Goal: Transaction & Acquisition: Purchase product/service

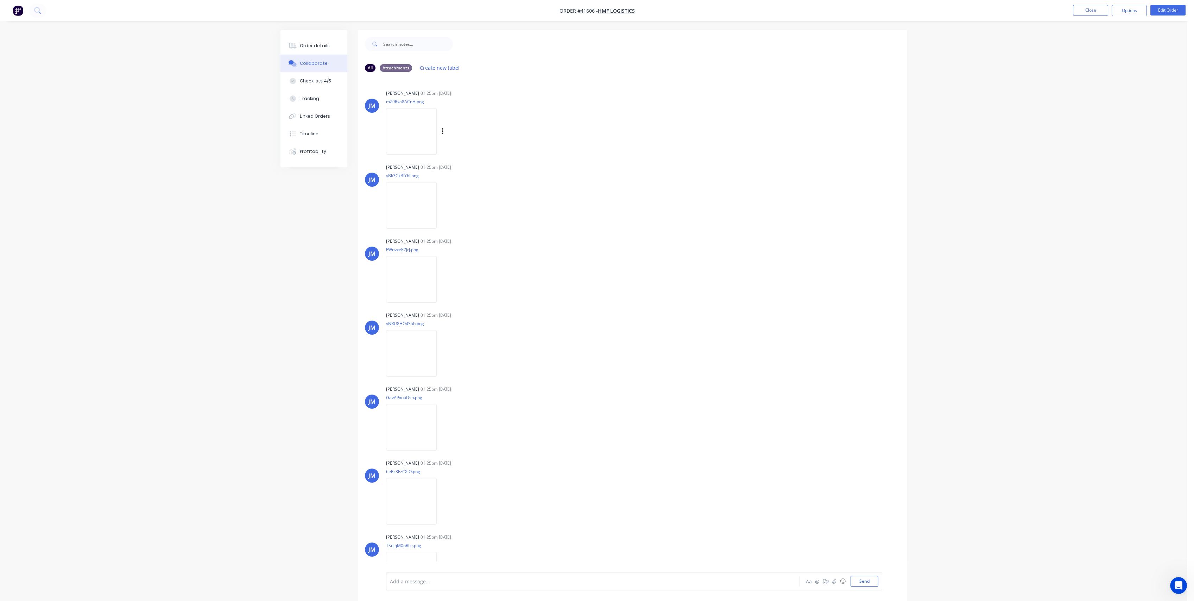
scroll to position [205, 0]
click at [1093, 10] on button "Close" at bounding box center [1090, 10] width 35 height 11
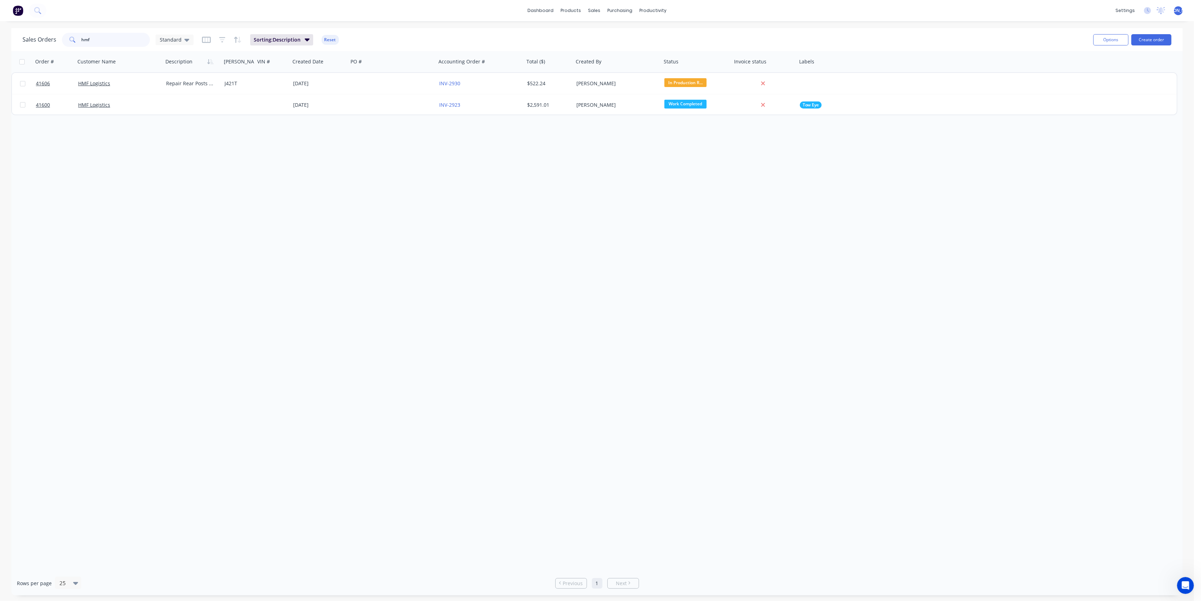
drag, startPoint x: 94, startPoint y: 40, endPoint x: 79, endPoint y: 37, distance: 15.3
click at [79, 37] on div "hmf" at bounding box center [106, 40] width 88 height 14
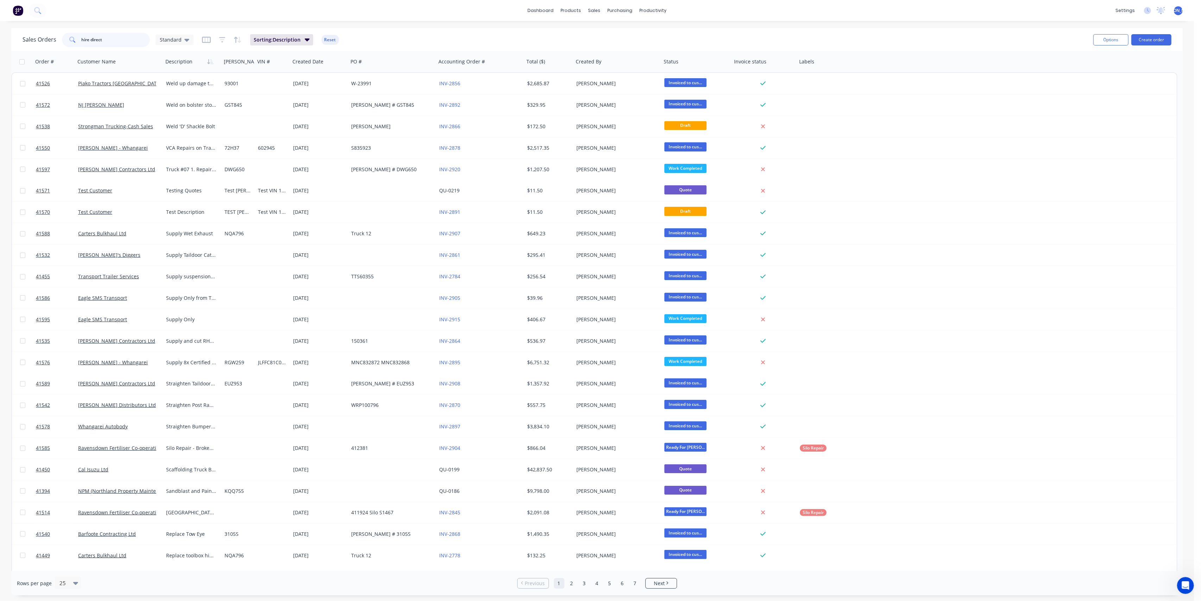
type input "hire direct"
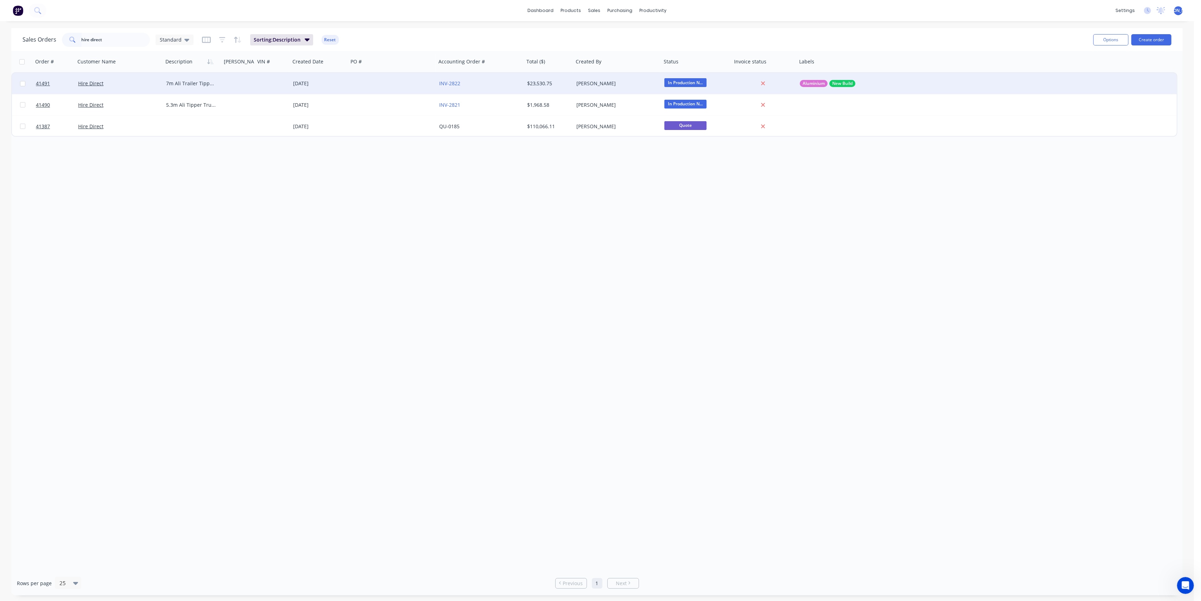
click at [140, 84] on div "Hire Direct" at bounding box center [117, 83] width 78 height 7
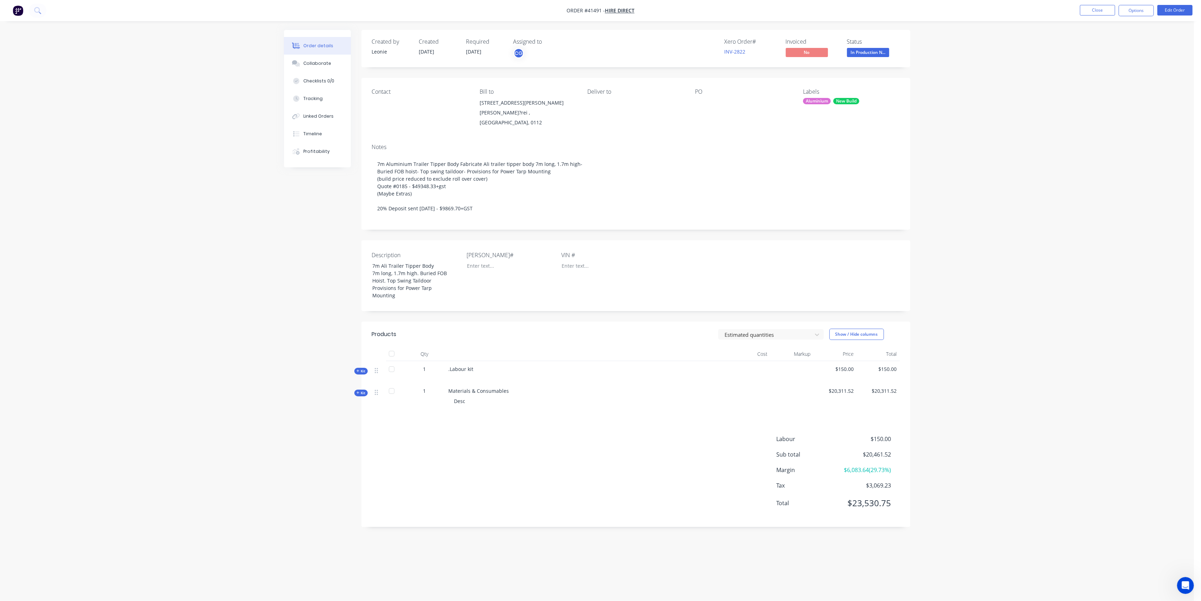
click at [365, 391] on span "Kit" at bounding box center [361, 392] width 9 height 5
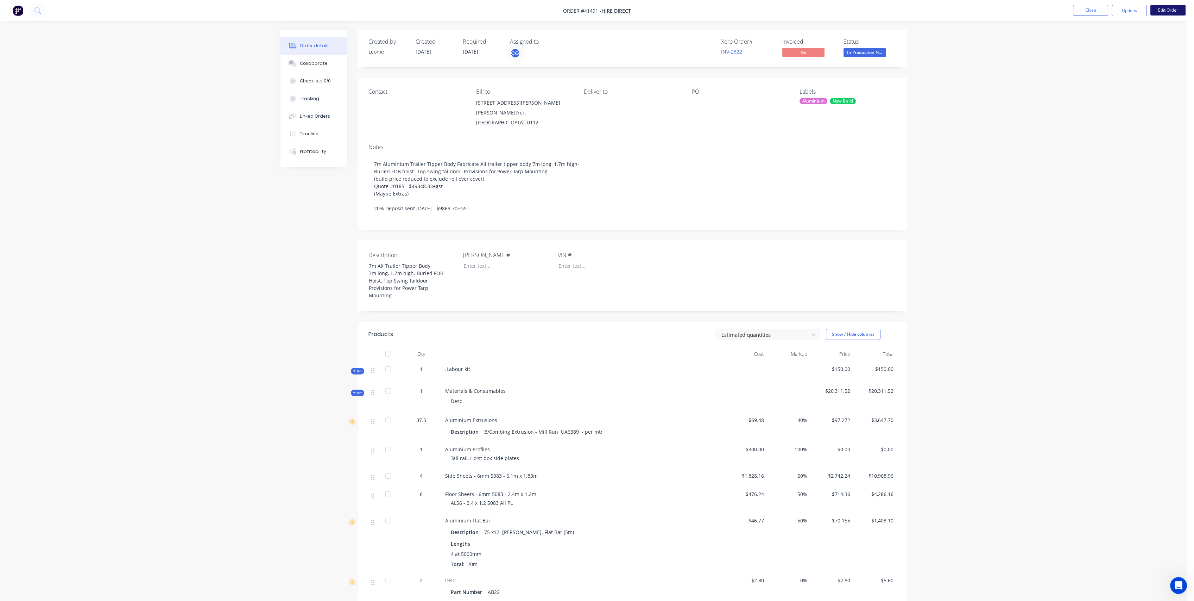
click at [1173, 8] on button "Edit Order" at bounding box center [1168, 10] width 35 height 11
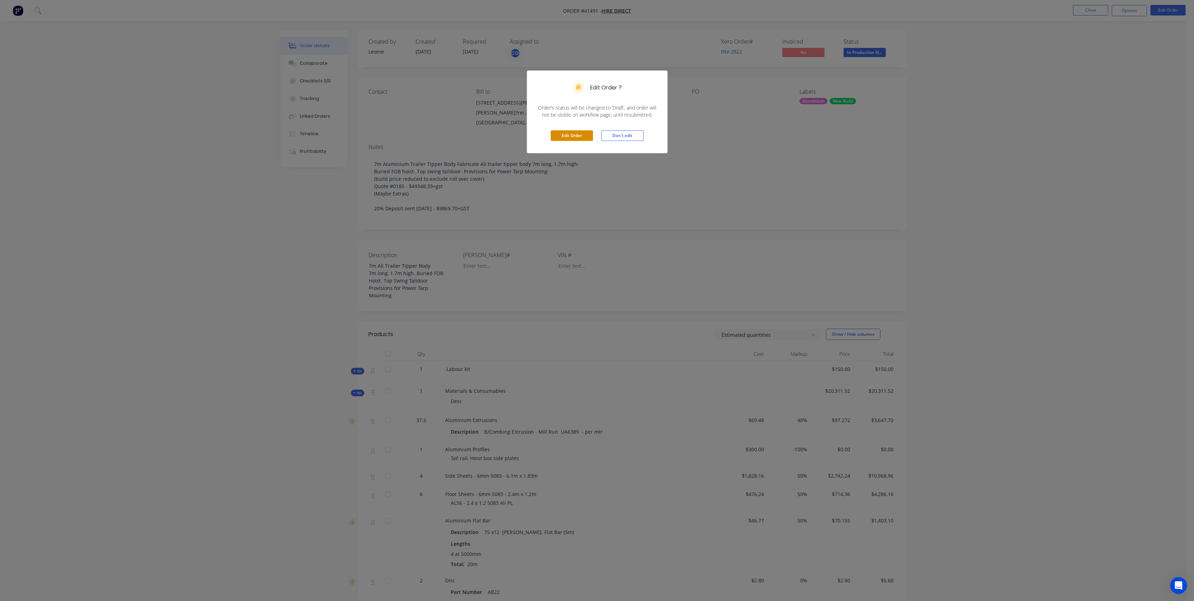
click at [576, 138] on button "Edit Order" at bounding box center [572, 135] width 42 height 11
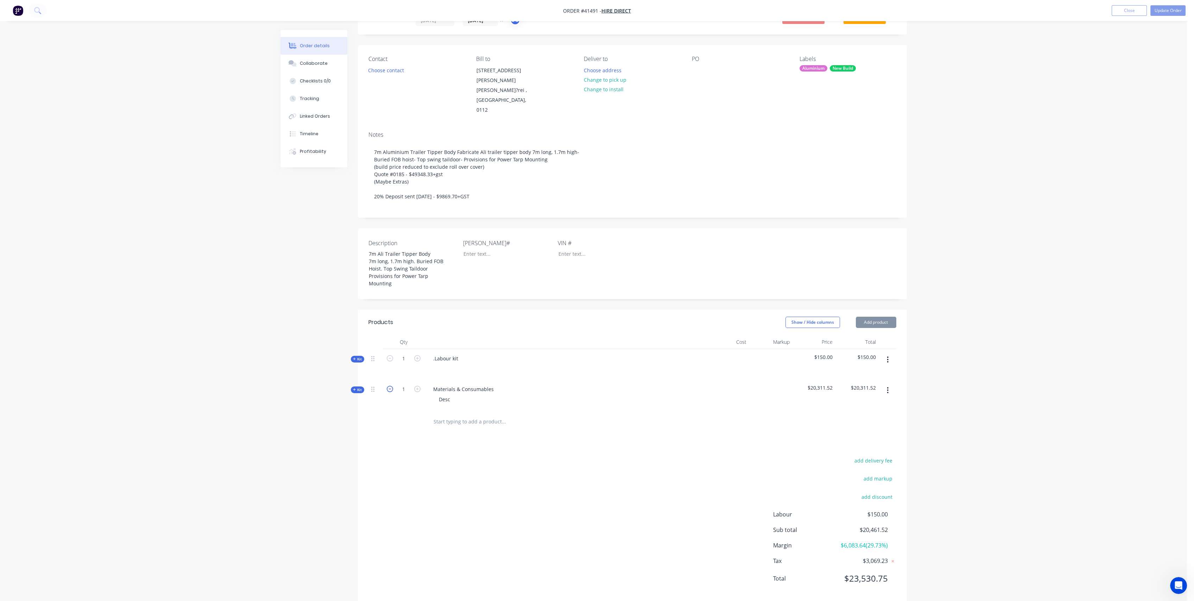
scroll to position [35, 0]
click at [359, 385] on span "Kit" at bounding box center [357, 387] width 9 height 5
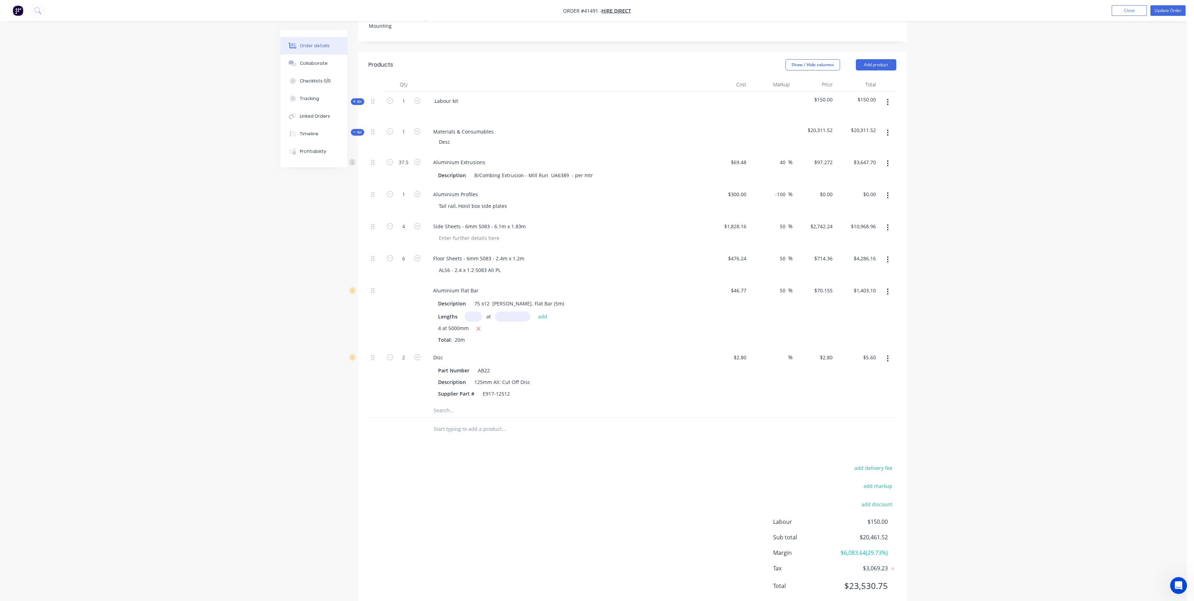
scroll to position [299, 0]
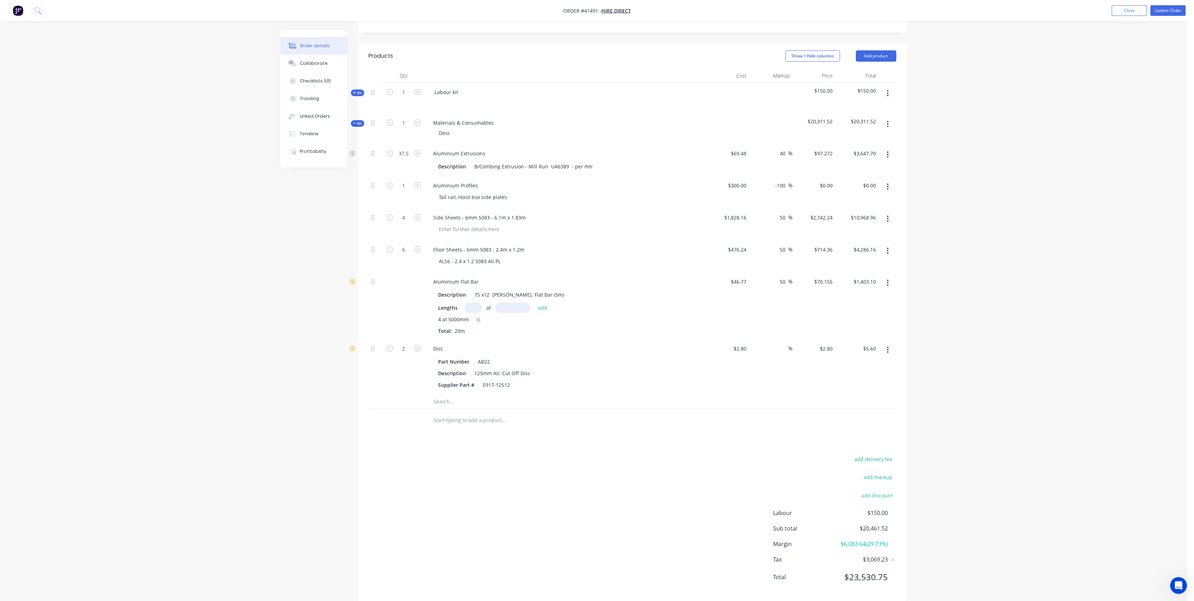
click at [442, 394] on input "text" at bounding box center [503, 401] width 141 height 14
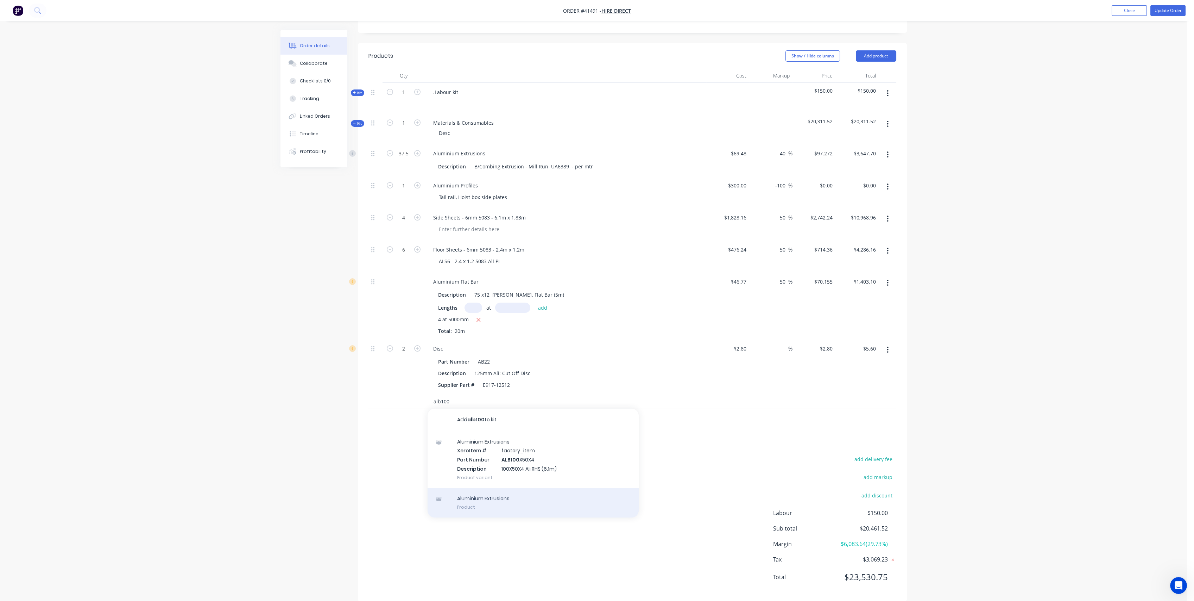
type input "alb100"
click at [495, 488] on div "Aluminium Extrusions Product" at bounding box center [533, 503] width 211 height 30
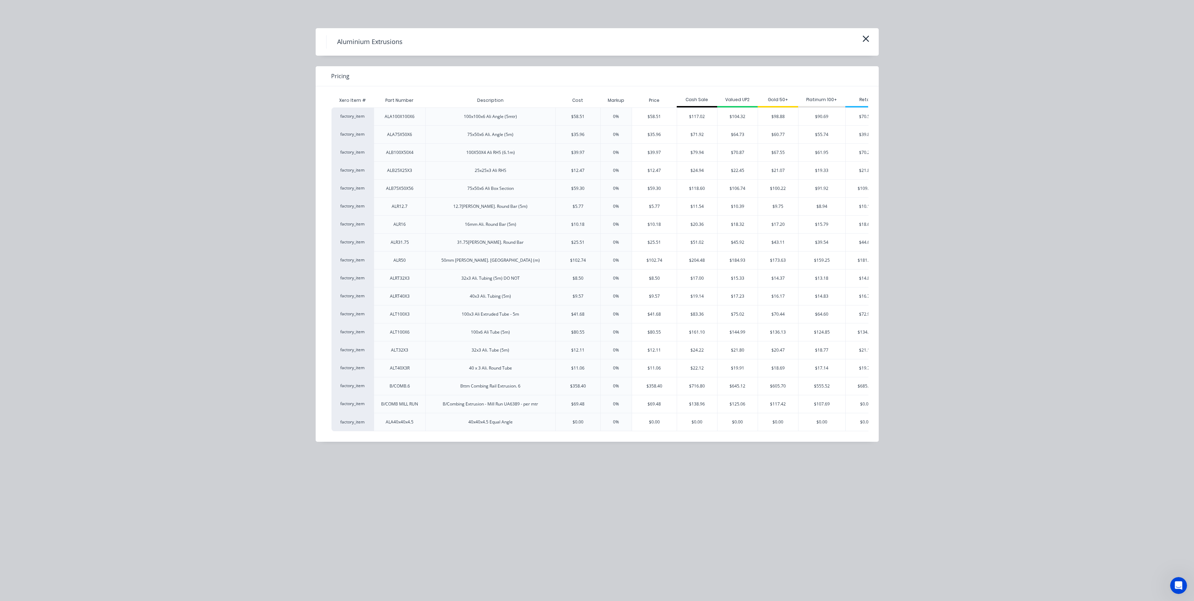
scroll to position [309, 0]
click at [865, 36] on icon "button" at bounding box center [865, 39] width 7 height 10
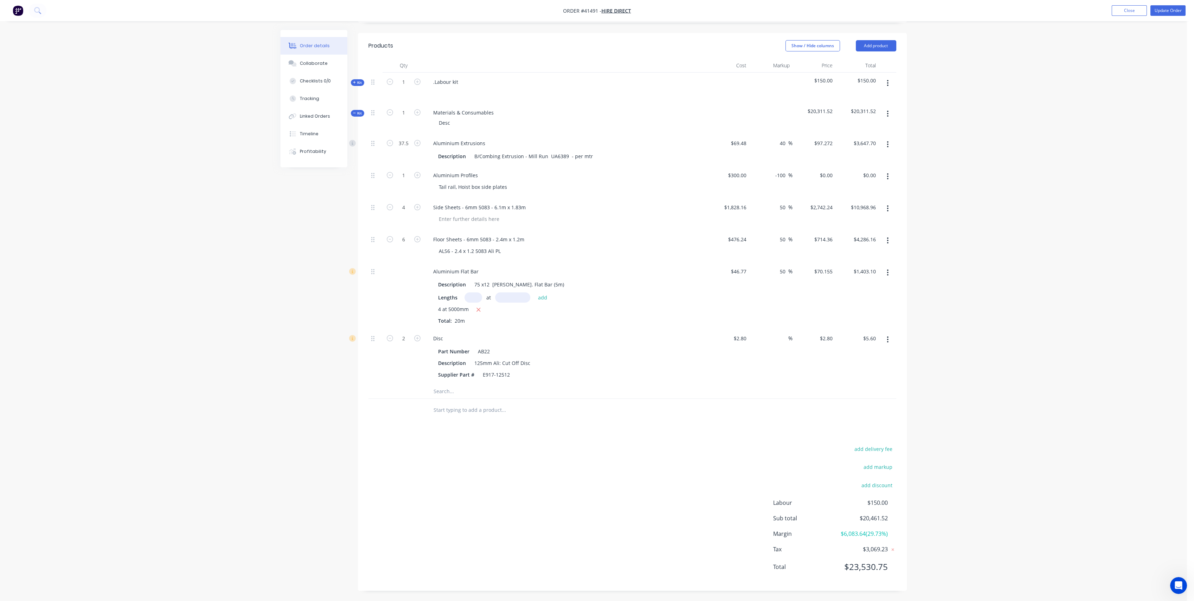
scroll to position [299, 0]
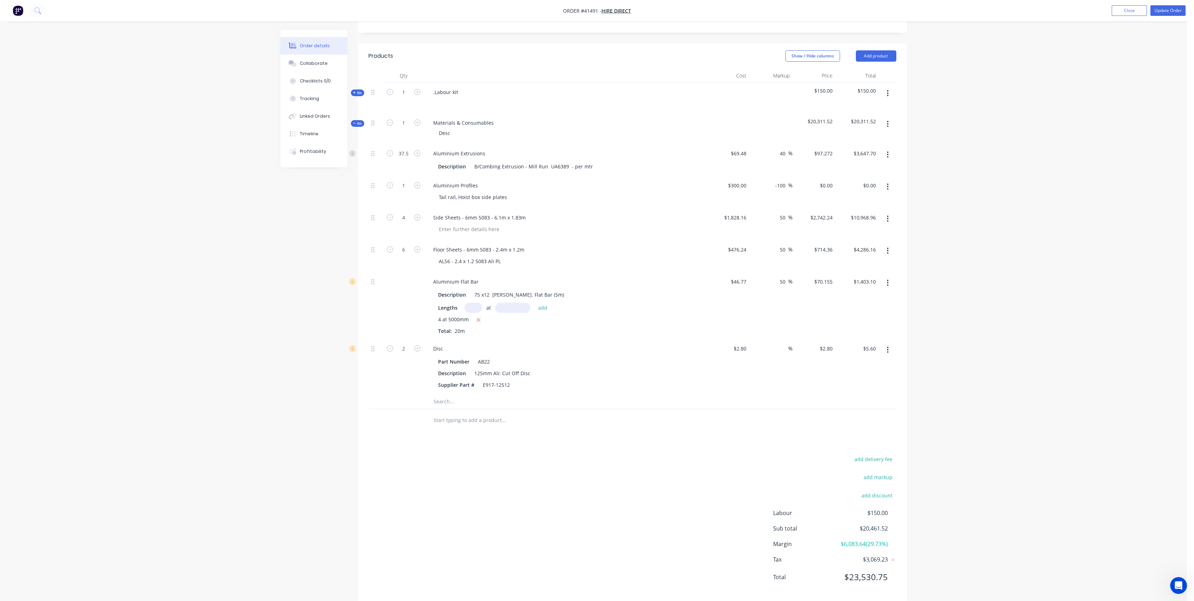
click at [446, 394] on input "text" at bounding box center [503, 401] width 141 height 14
type input "100x50x6"
click at [383, 432] on div "Products Show / Hide columns Add product Qty Cost Markup Price Total Kit 1 .Lab…" at bounding box center [632, 321] width 549 height 557
drag, startPoint x: 443, startPoint y: 390, endPoint x: 431, endPoint y: 389, distance: 11.6
click at [431, 394] on div "100x50x6 Add 100x50x6 to kit Box Section Xero Item # factory_item Part Number B…" at bounding box center [533, 401] width 211 height 14
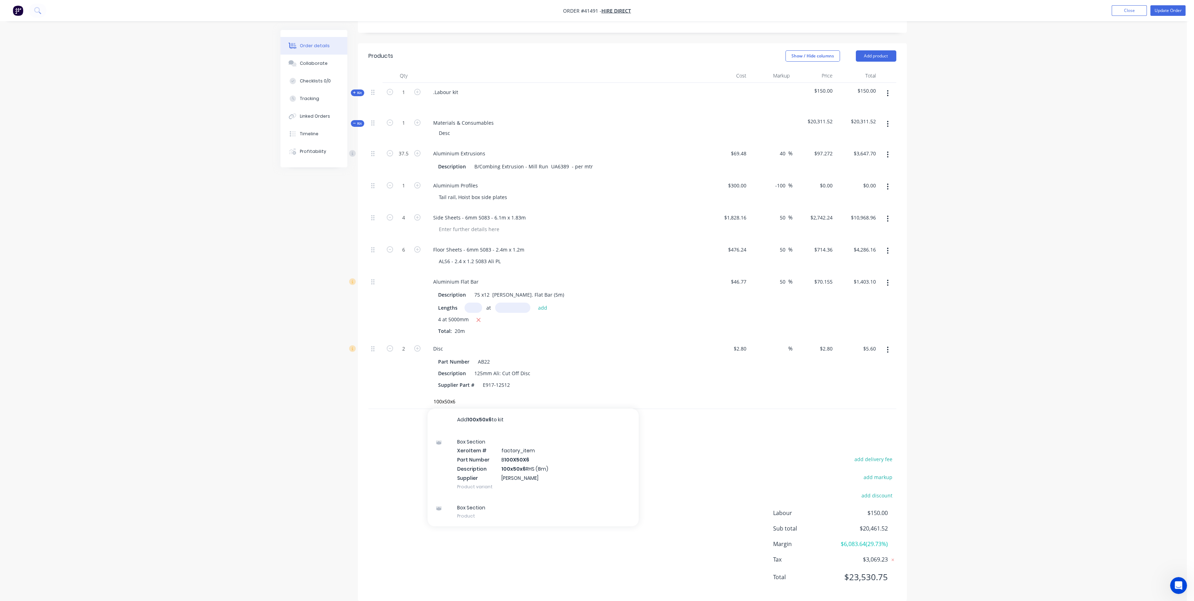
click at [377, 423] on div "Products Show / Hide columns Add product Qty Cost Markup Price Total Kit 1 .Lab…" at bounding box center [632, 321] width 549 height 557
drag, startPoint x: 453, startPoint y: 390, endPoint x: 420, endPoint y: 387, distance: 33.6
click at [420, 394] on div "100x50x6 Add 100x50x6 to kit Box Section Xero Item # factory_item Part Number B…" at bounding box center [633, 401] width 528 height 14
click at [388, 410] on div at bounding box center [404, 420] width 42 height 23
drag, startPoint x: 456, startPoint y: 388, endPoint x: 417, endPoint y: 387, distance: 38.7
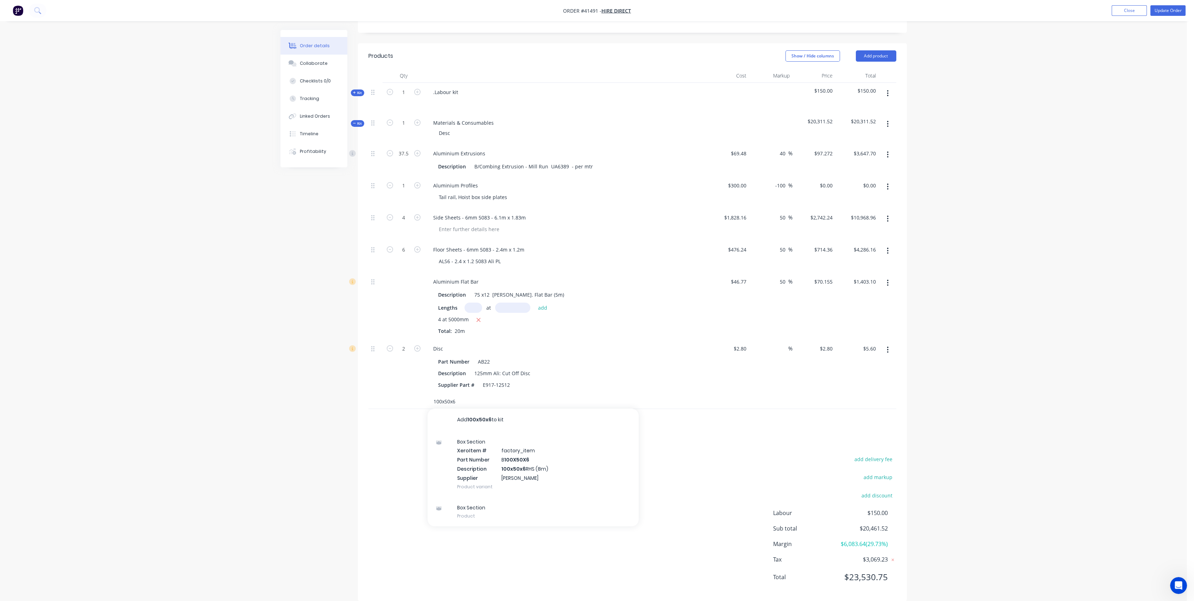
click at [417, 394] on div "100x50x6 Add 100x50x6 to kit Box Section Xero Item # factory_item Part Number B…" at bounding box center [633, 401] width 528 height 14
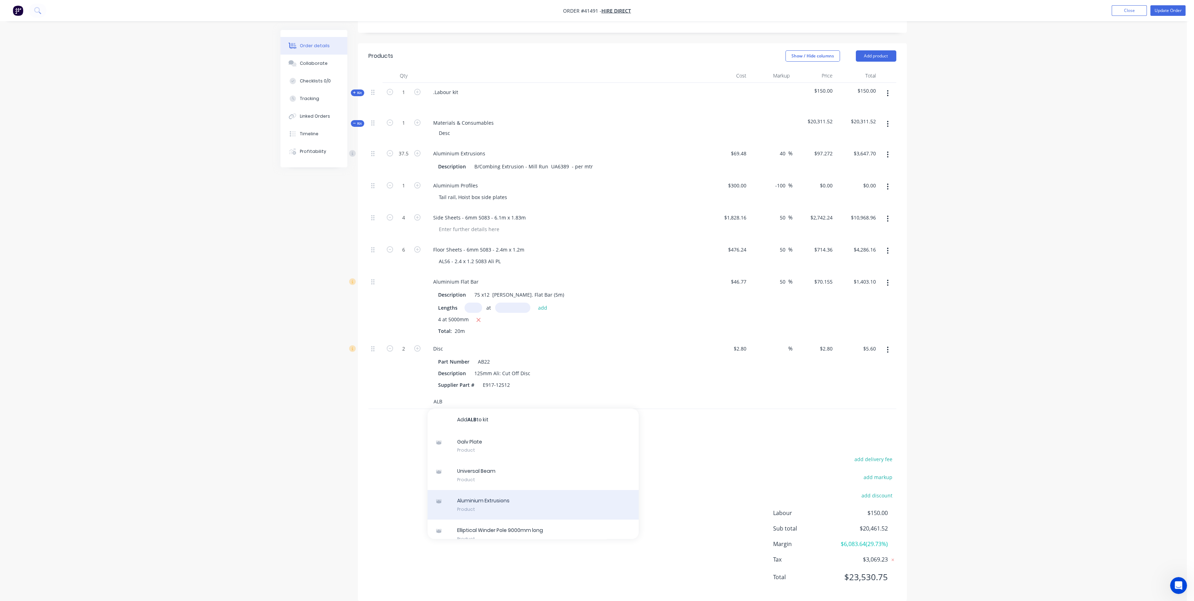
type input "ALB"
click at [523, 490] on div "Aluminium Extrusions Product" at bounding box center [533, 505] width 211 height 30
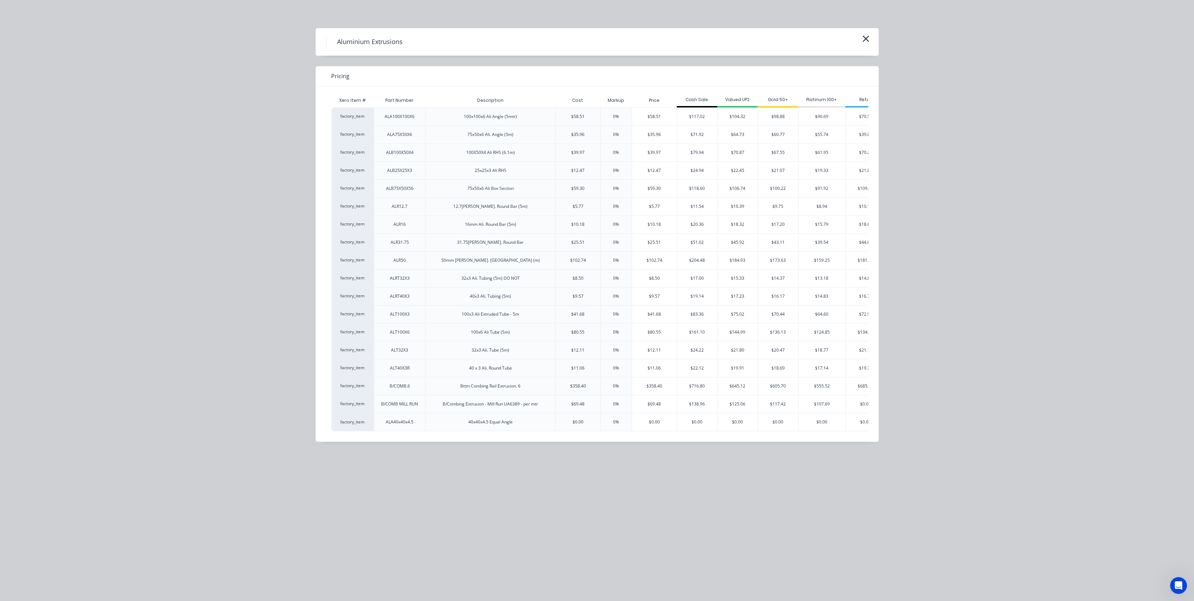
scroll to position [309, 0]
click at [866, 40] on icon "button" at bounding box center [865, 39] width 7 height 10
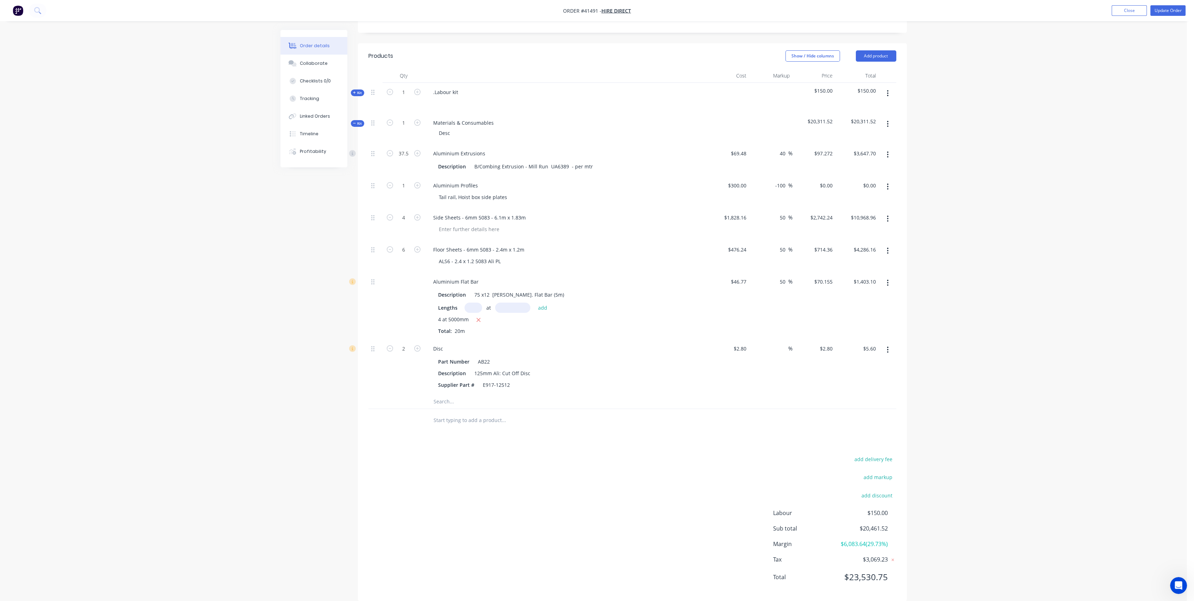
click at [438, 394] on input "text" at bounding box center [503, 401] width 141 height 14
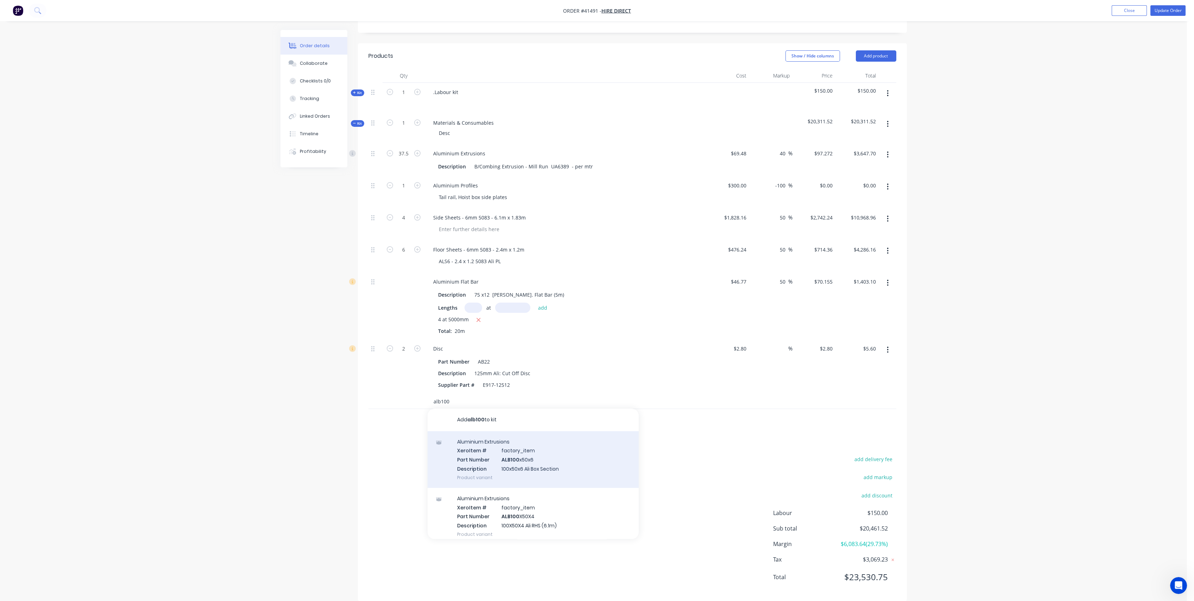
type input "alb100"
click at [586, 456] on div "Aluminium Extrusions Xero Item # factory_item Part Number ALB100 x50x6 Descript…" at bounding box center [533, 459] width 211 height 57
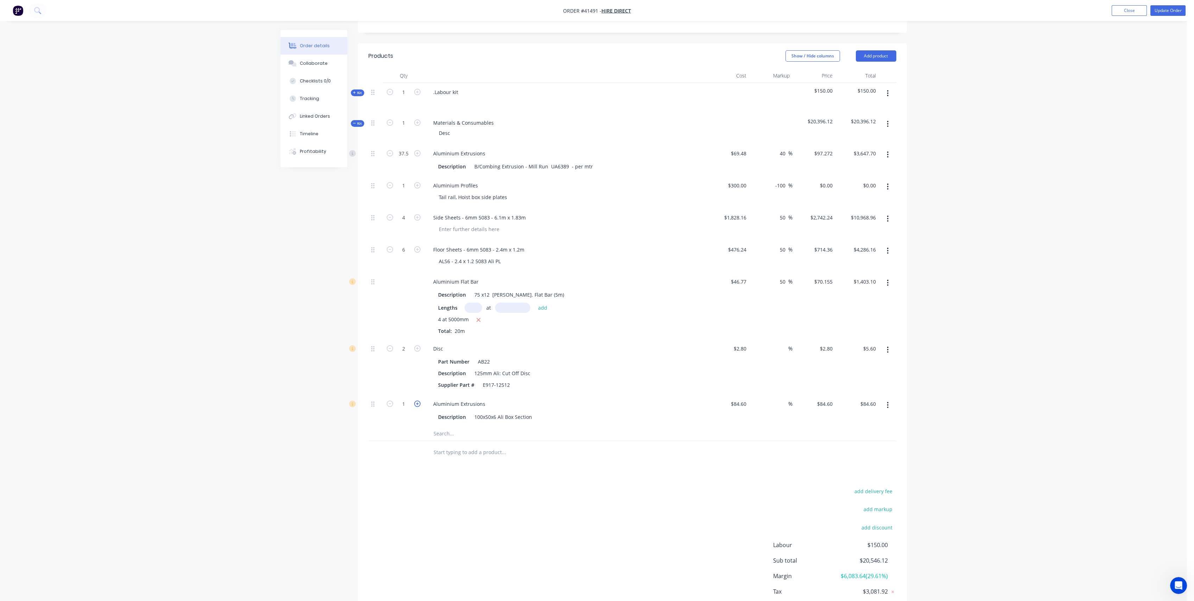
click at [418, 400] on icon "button" at bounding box center [417, 403] width 6 height 6
type input "2"
type input "$169.20"
click at [418, 400] on icon "button" at bounding box center [417, 403] width 6 height 6
type input "3"
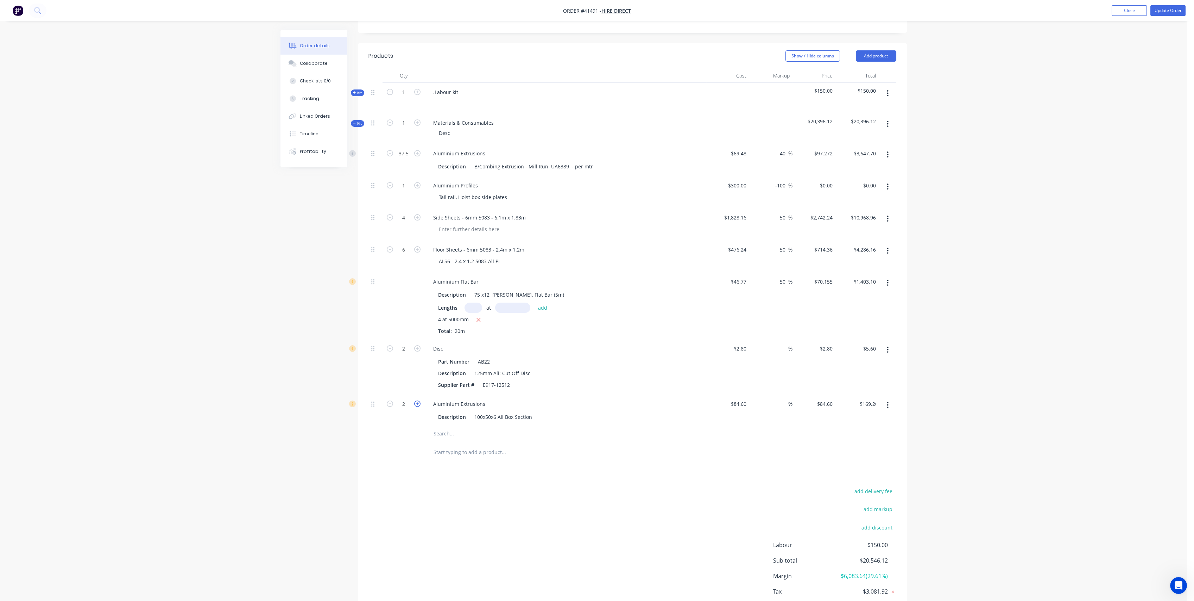
type input "$253.80"
click at [418, 400] on icon "button" at bounding box center [417, 403] width 6 height 6
type input "4"
type input "$338.40"
click at [418, 400] on icon "button" at bounding box center [417, 403] width 6 height 6
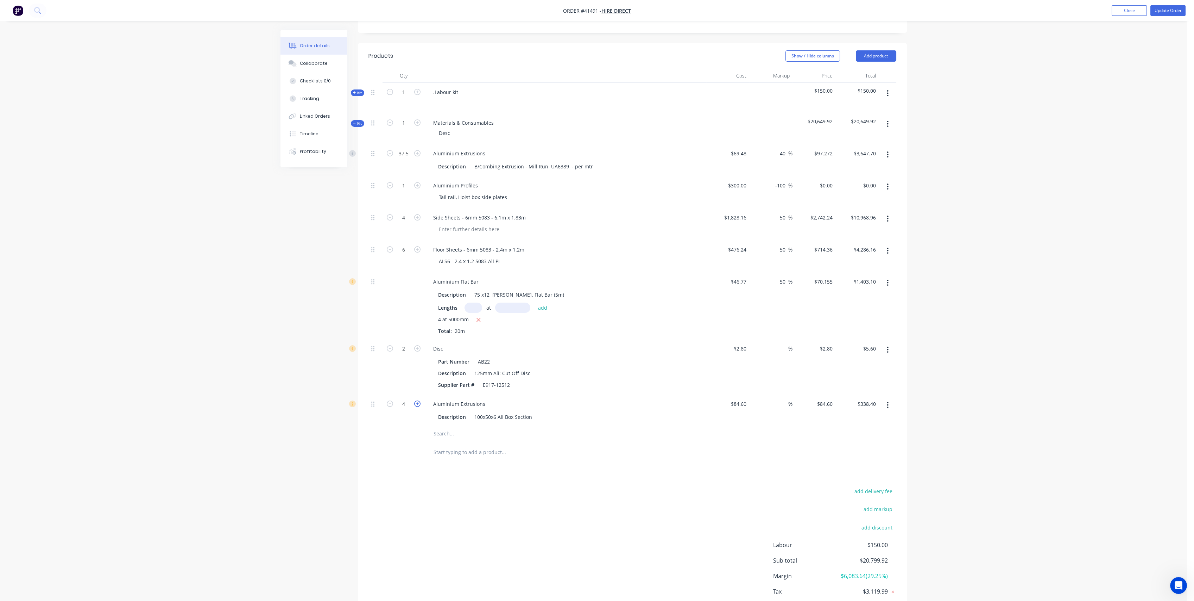
type input "5"
type input "$423.00"
click at [1160, 10] on button "Update Order" at bounding box center [1168, 10] width 35 height 11
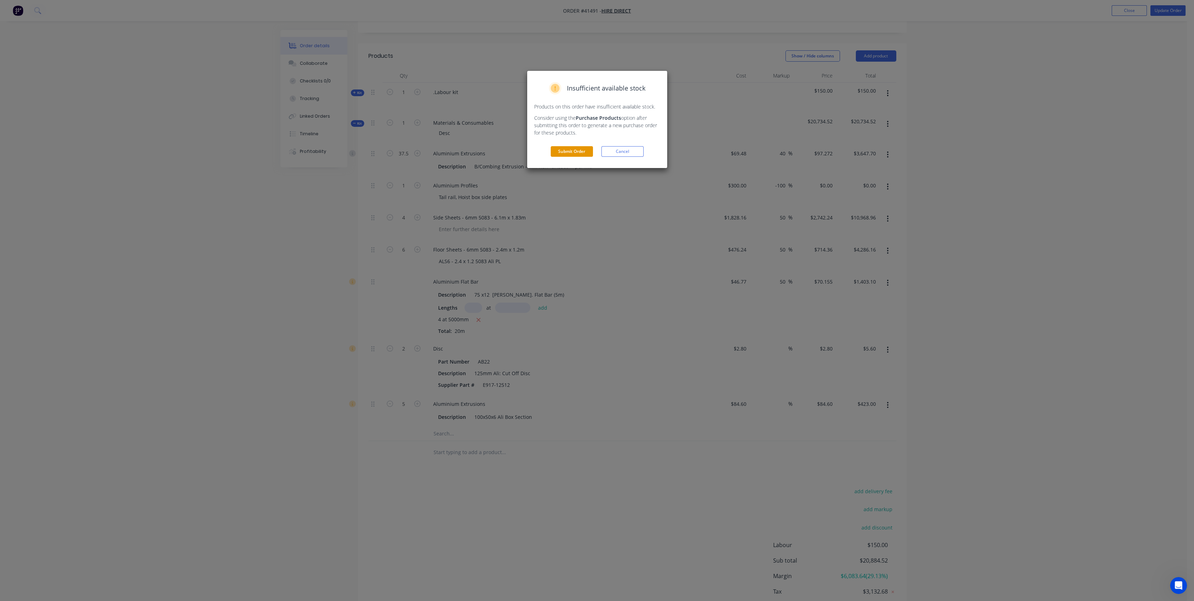
click at [572, 150] on button "Submit Order" at bounding box center [572, 151] width 42 height 11
click at [563, 168] on button "Submit" at bounding box center [572, 165] width 42 height 11
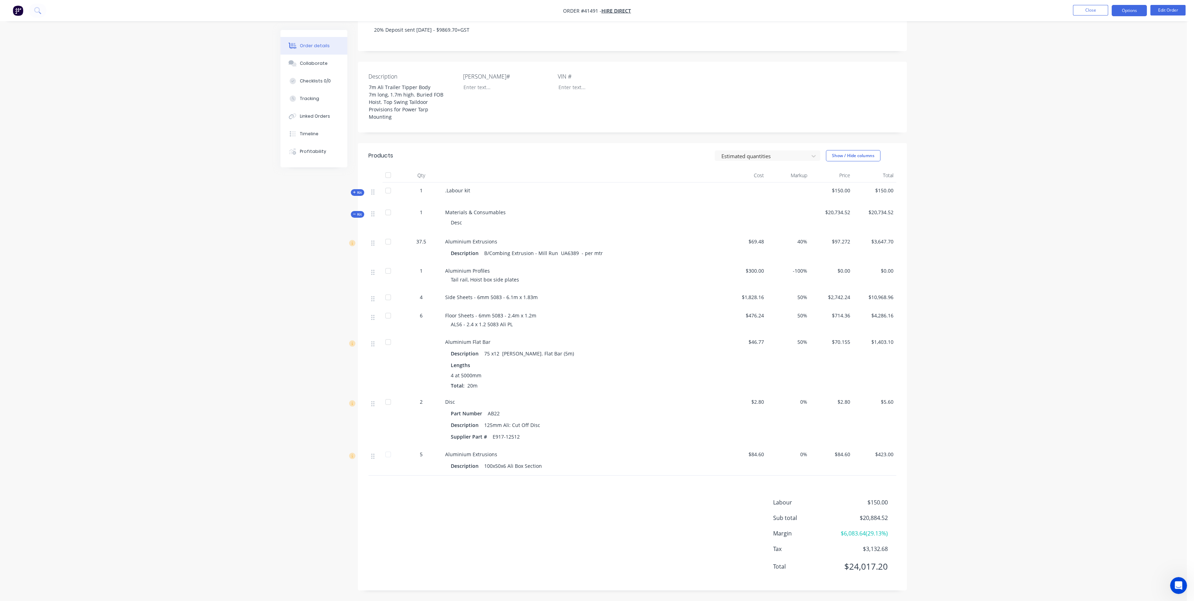
click at [1125, 11] on button "Options" at bounding box center [1129, 10] width 35 height 11
click at [1115, 131] on div "Purchase Products" at bounding box center [1108, 127] width 65 height 10
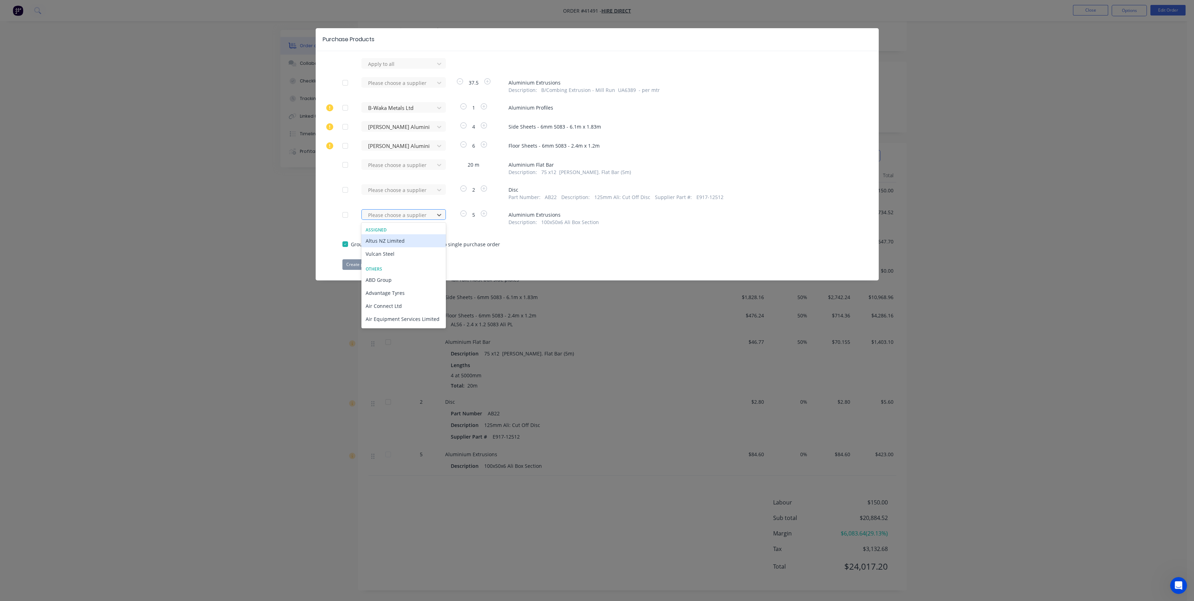
click at [439, 213] on icon at bounding box center [439, 214] width 7 height 7
type input "Ullri"
click at [415, 245] on div "[PERSON_NAME] Aluminium 02" at bounding box center [404, 240] width 84 height 13
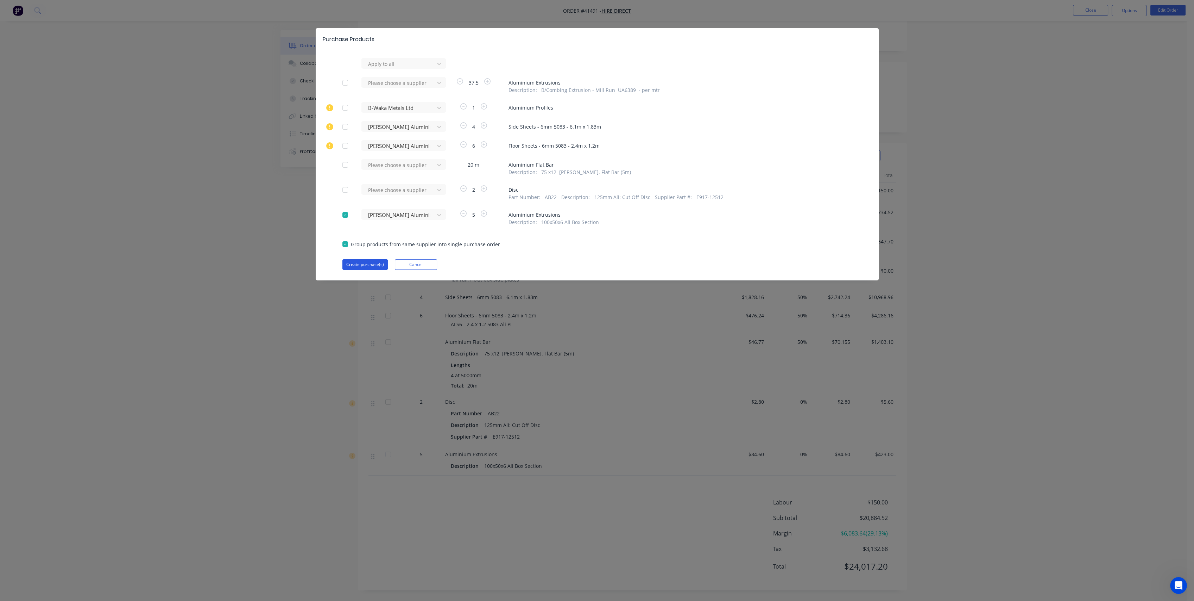
click at [362, 261] on button "Create purchase(s)" at bounding box center [365, 264] width 45 height 11
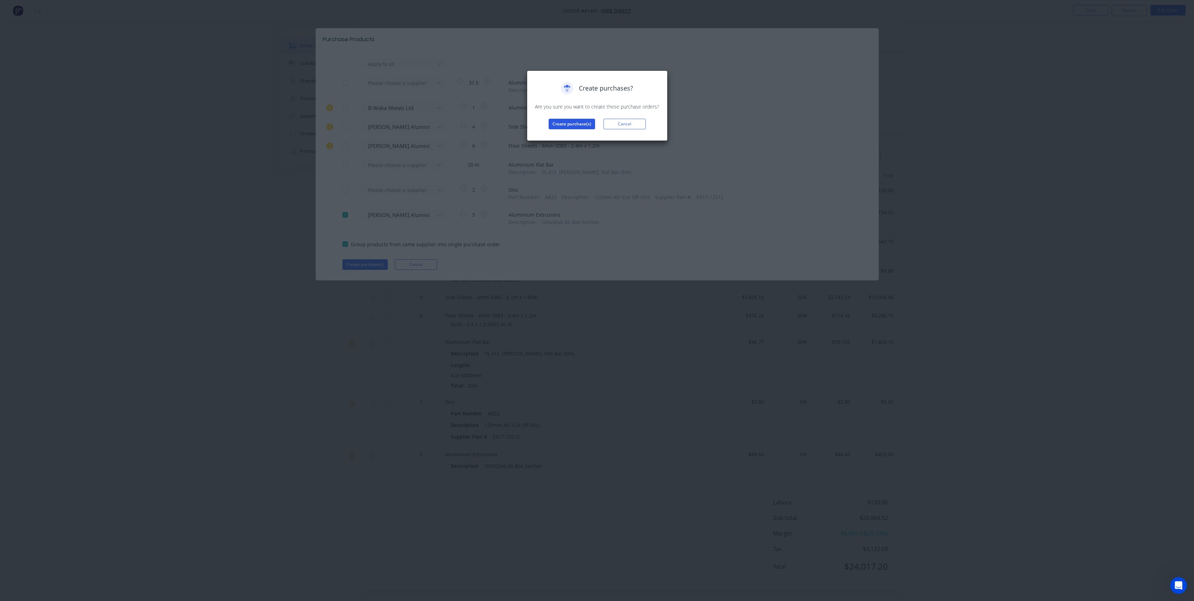
drag, startPoint x: 577, startPoint y: 117, endPoint x: 573, endPoint y: 123, distance: 7.6
click at [574, 120] on div "Create purchases? Are you sure you want to create these purchase orders? Create…" at bounding box center [597, 105] width 126 height 47
click at [573, 124] on button "Create purchase(s)" at bounding box center [572, 124] width 46 height 11
click at [577, 136] on button "View purchase(s)" at bounding box center [572, 135] width 42 height 11
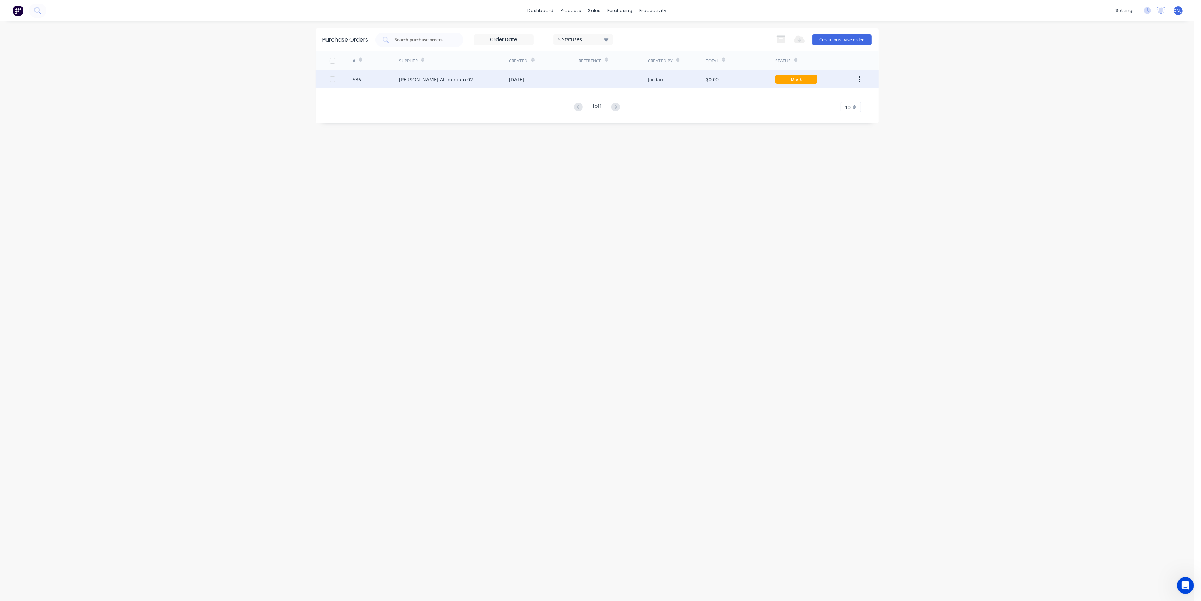
click at [484, 77] on div "[PERSON_NAME] Aluminium 02" at bounding box center [454, 79] width 110 height 18
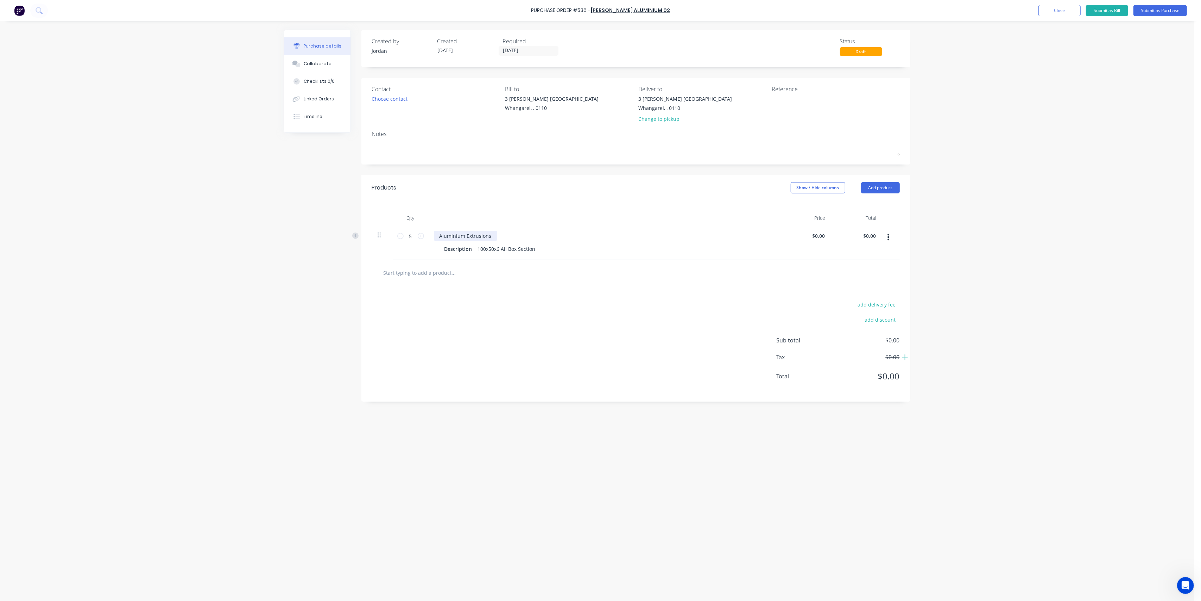
click at [492, 236] on div "Aluminium Extrusions" at bounding box center [465, 236] width 63 height 10
click at [400, 237] on icon at bounding box center [400, 236] width 6 height 6
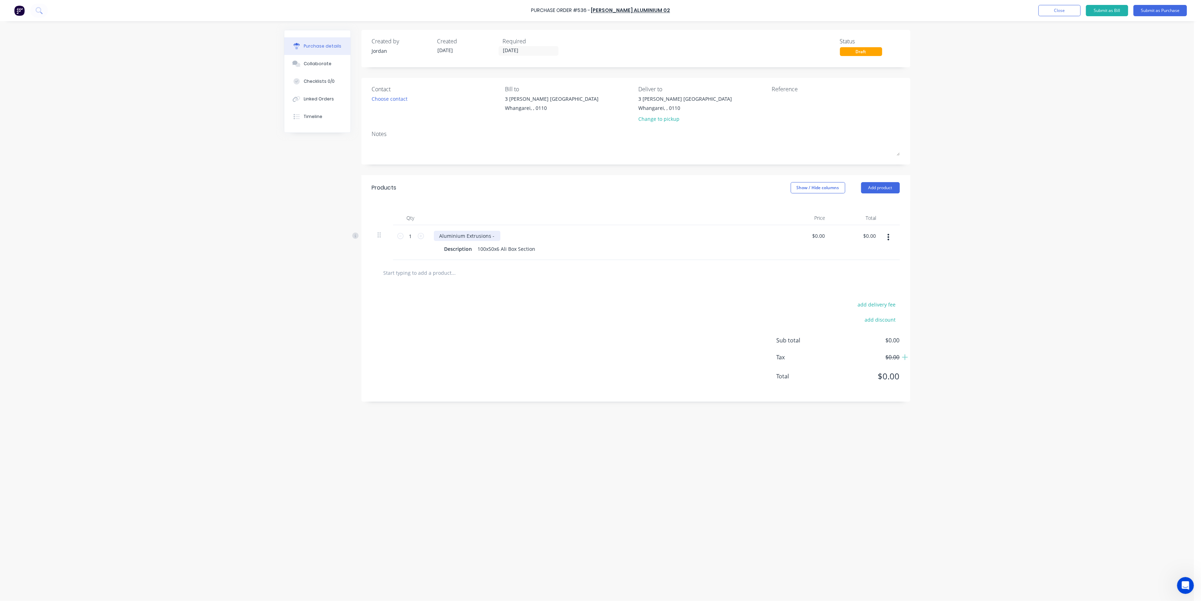
drag, startPoint x: 494, startPoint y: 232, endPoint x: 507, endPoint y: 227, distance: 13.9
click at [495, 232] on div "Aluminium Extrusions -" at bounding box center [467, 236] width 67 height 10
click at [552, 312] on div "add delivery fee add discount Sub total $0.00 Tax $0.00 Total $0.00" at bounding box center [636, 343] width 549 height 116
click at [423, 235] on icon at bounding box center [421, 236] width 6 height 6
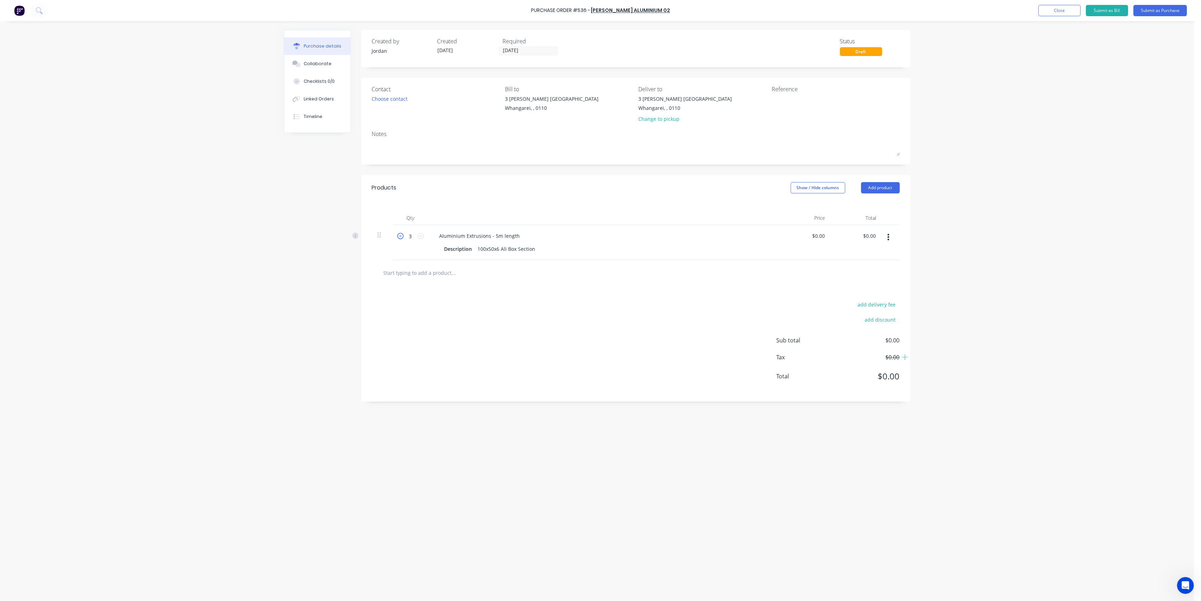
click at [398, 237] on icon at bounding box center [400, 236] width 6 height 6
type input "1"
click at [816, 237] on input "0.00" at bounding box center [819, 236] width 13 height 10
type input "$0.00"
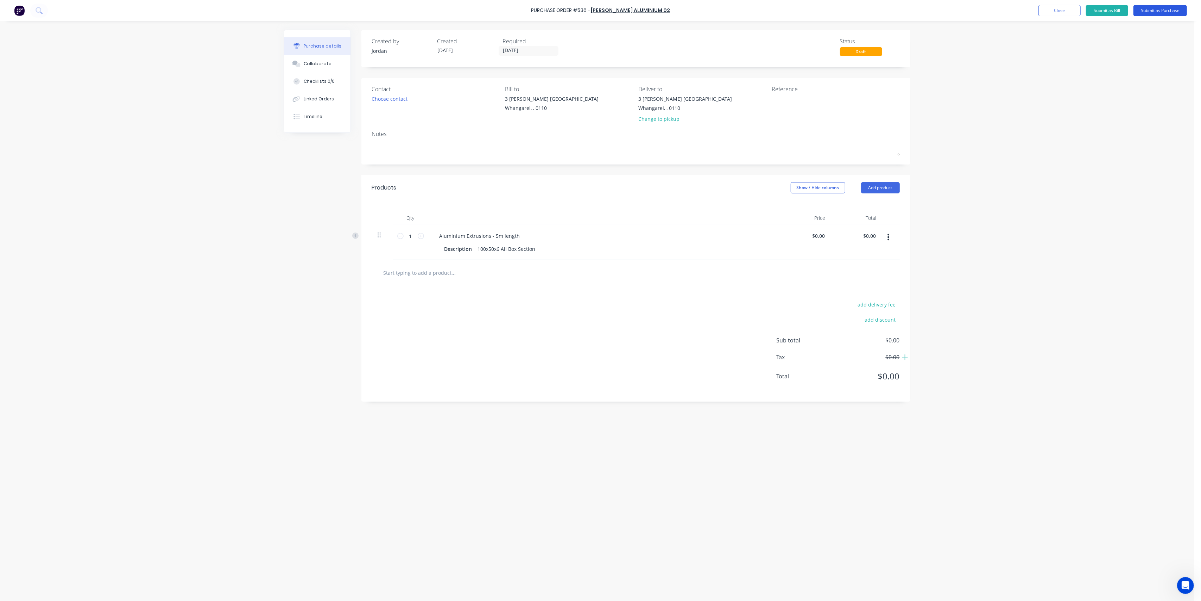
click at [1163, 10] on button "Submit as Purchase" at bounding box center [1161, 10] width 54 height 11
click at [467, 100] on div "Contact" at bounding box center [436, 100] width 128 height 30
click at [1123, 11] on button "Options" at bounding box center [1122, 10] width 35 height 11
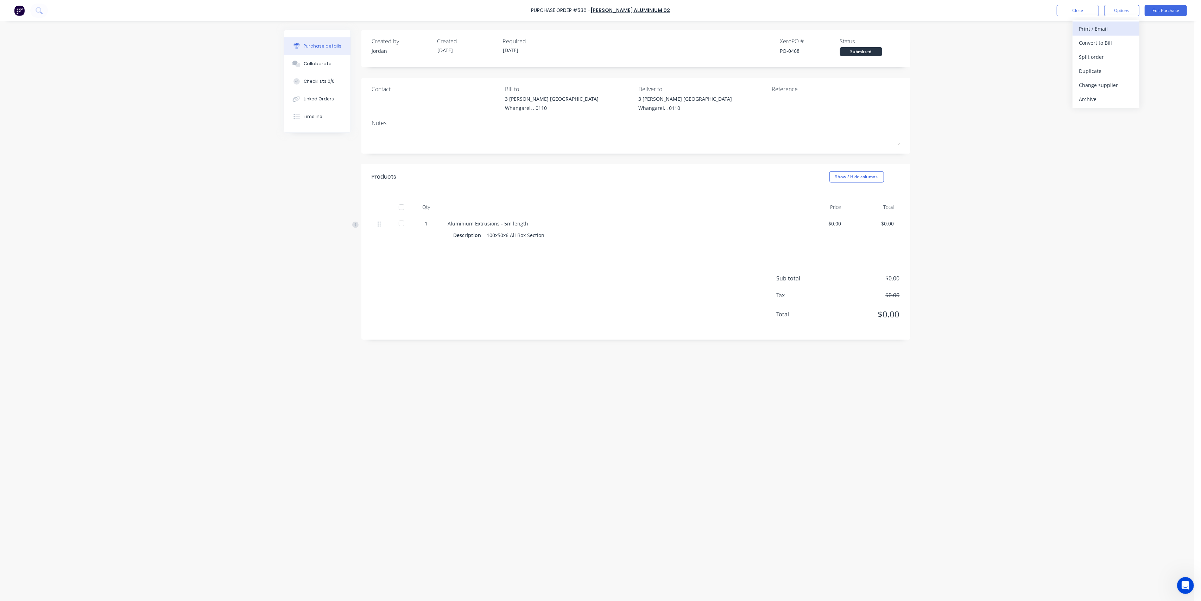
click at [1109, 24] on div "Print / Email" at bounding box center [1106, 29] width 54 height 10
click at [1114, 49] on button "With pricing" at bounding box center [1106, 43] width 67 height 14
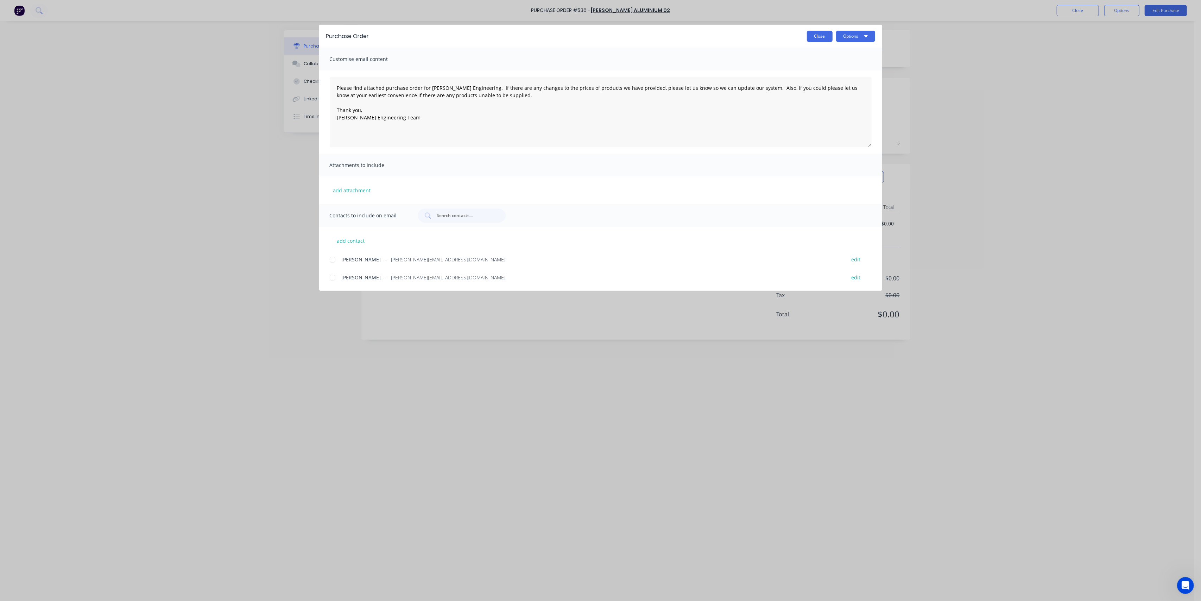
click at [819, 36] on button "Close" at bounding box center [820, 36] width 26 height 11
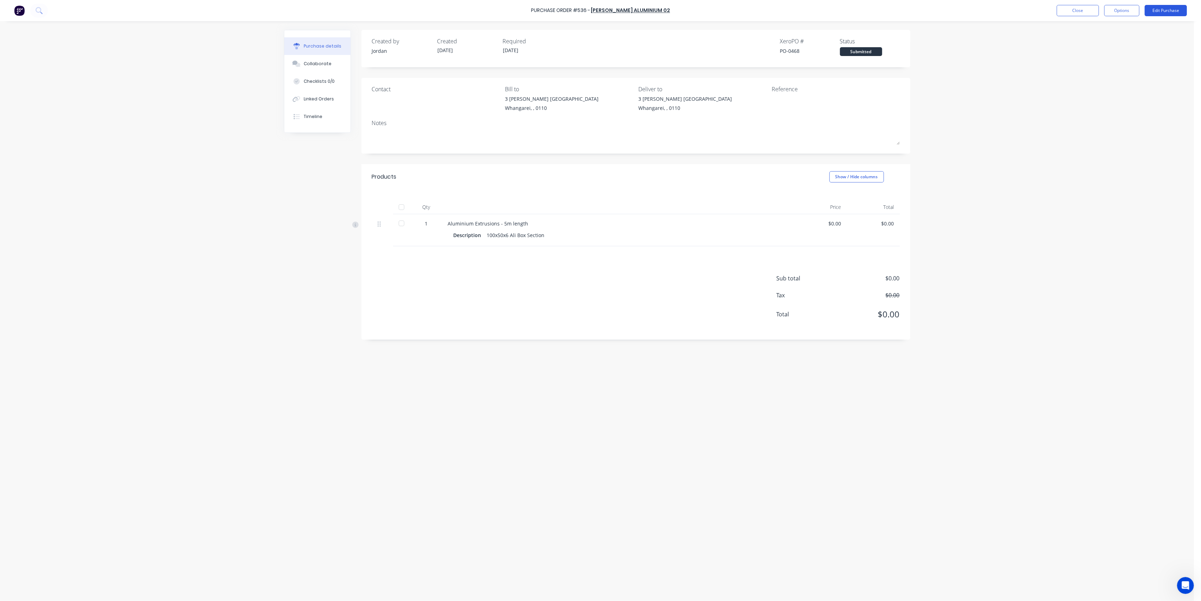
click at [1161, 14] on button "Edit Purchase" at bounding box center [1166, 10] width 42 height 11
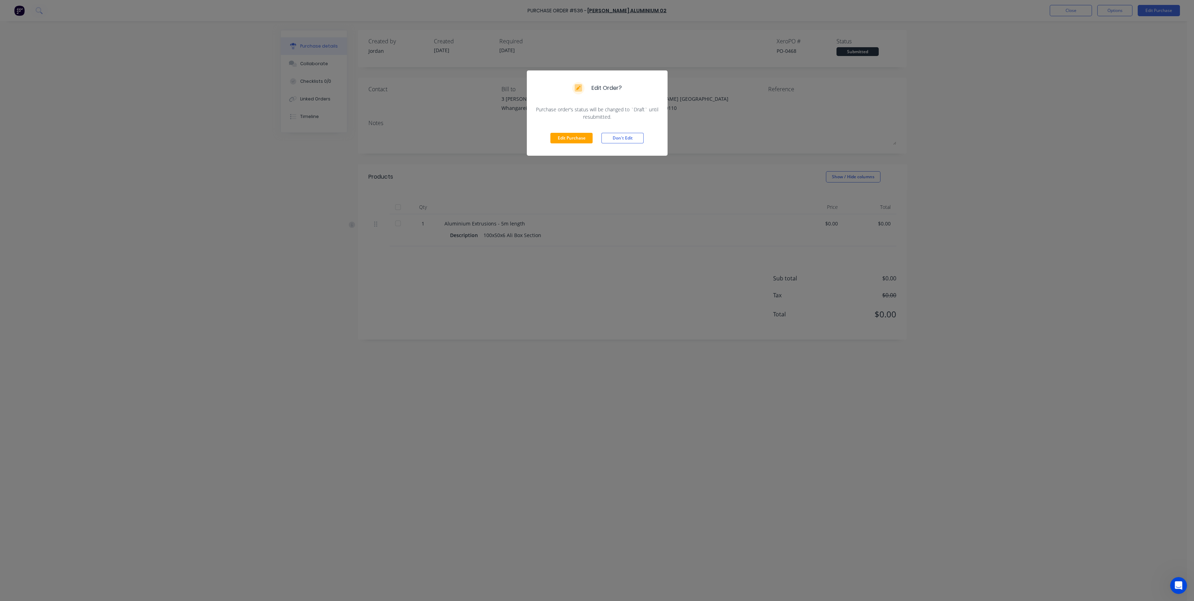
click at [1005, 113] on div "Edit Order? Purchase order's status will be changed to `Draft` until resubmitte…" at bounding box center [597, 300] width 1194 height 601
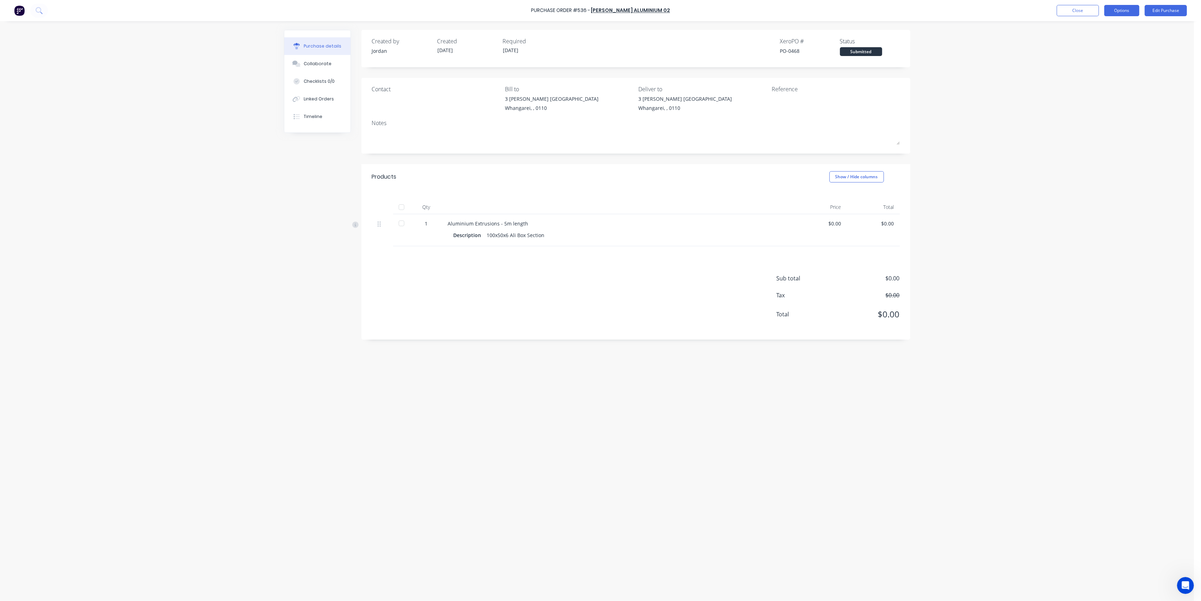
click at [1131, 14] on button "Options" at bounding box center [1122, 10] width 35 height 11
click at [1110, 26] on div "Print / Email" at bounding box center [1106, 29] width 54 height 10
click at [1096, 54] on div "Without pricing" at bounding box center [1106, 57] width 54 height 10
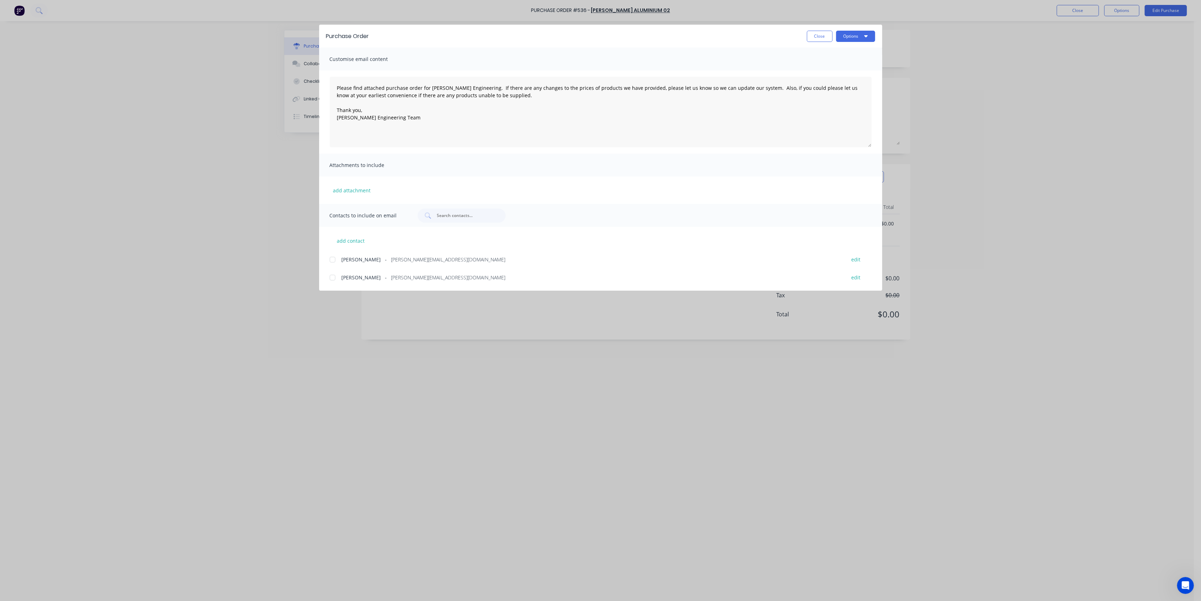
click at [332, 257] on div at bounding box center [333, 259] width 14 height 14
click at [853, 35] on button "Options" at bounding box center [855, 36] width 39 height 11
click at [836, 80] on div "Email" at bounding box center [842, 82] width 54 height 10
click at [812, 36] on button "Close" at bounding box center [820, 36] width 26 height 11
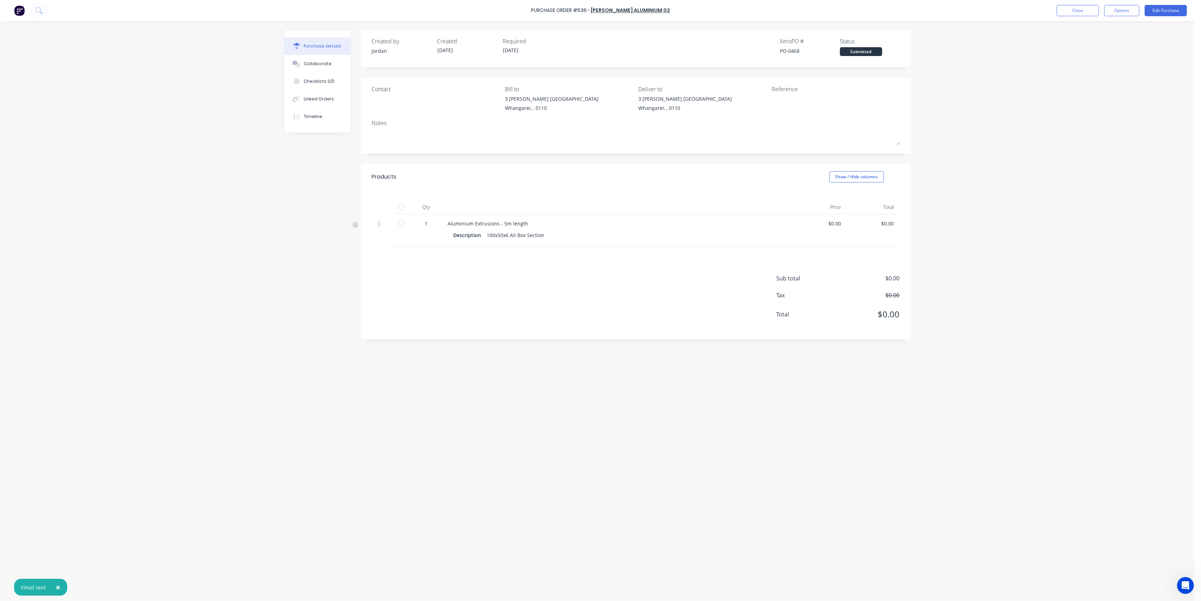
click at [1071, 77] on div "× Email sent Purchase Order #536 - [PERSON_NAME] Aluminium 02 Close Options Edi…" at bounding box center [597, 300] width 1194 height 601
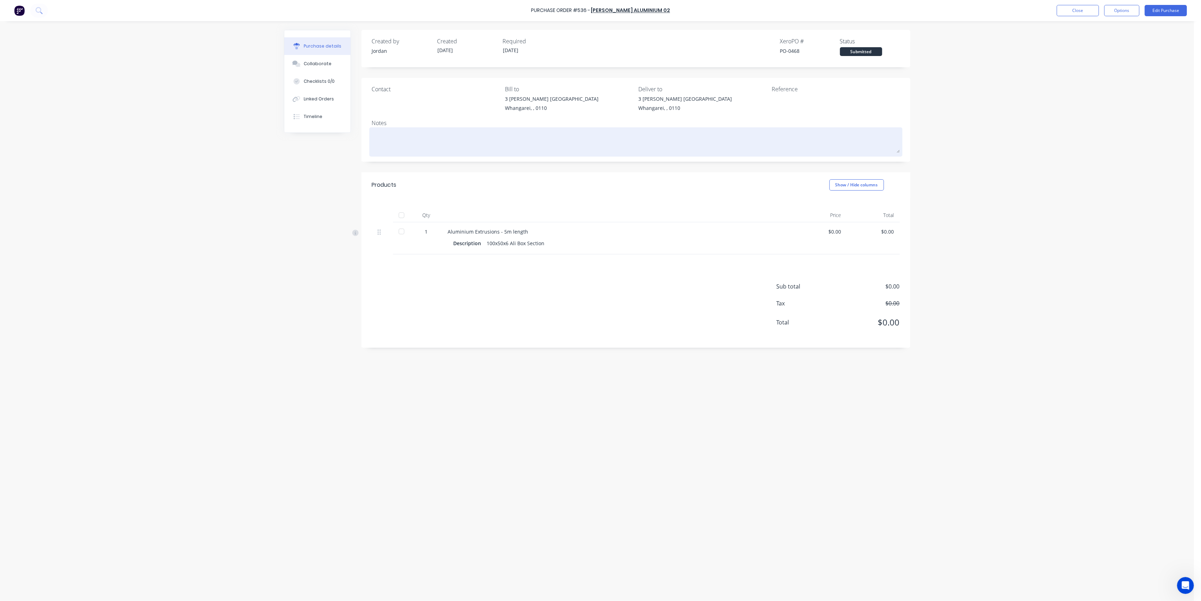
drag, startPoint x: 898, startPoint y: 144, endPoint x: 901, endPoint y: 152, distance: 8.8
click at [900, 152] on div at bounding box center [636, 142] width 528 height 26
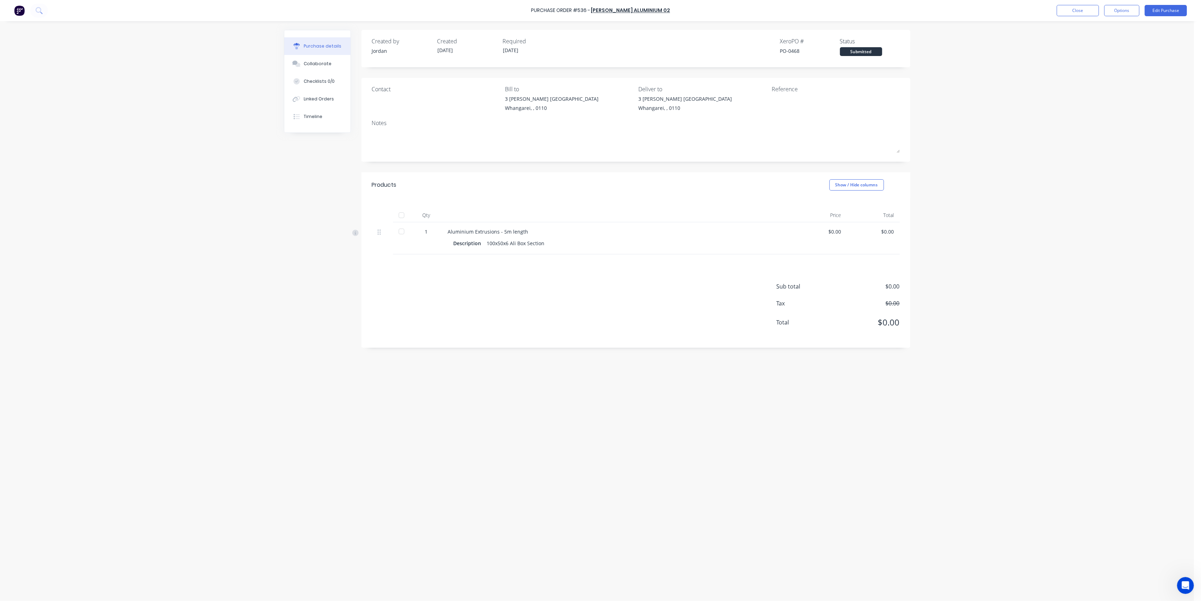
click at [941, 144] on div "Purchase Order #536 - [PERSON_NAME] Aluminium 02 Close Options Edit Purchase Pu…" at bounding box center [597, 300] width 1194 height 601
click at [1087, 11] on button "Close" at bounding box center [1078, 10] width 42 height 11
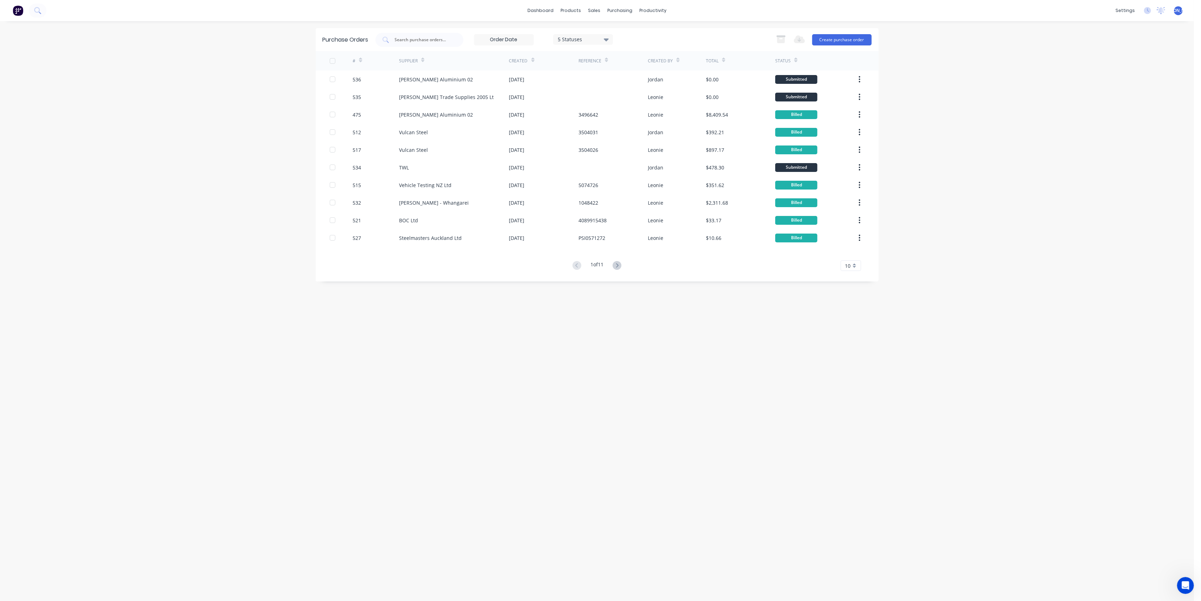
click at [975, 54] on div "dashboard products sales purchasing productivity dashboard products Product Cat…" at bounding box center [597, 300] width 1194 height 601
click at [199, 128] on div "dashboard products sales purchasing productivity dashboard products Product Cat…" at bounding box center [597, 300] width 1194 height 601
click at [616, 36] on div "Sales Orders" at bounding box center [620, 34] width 29 height 6
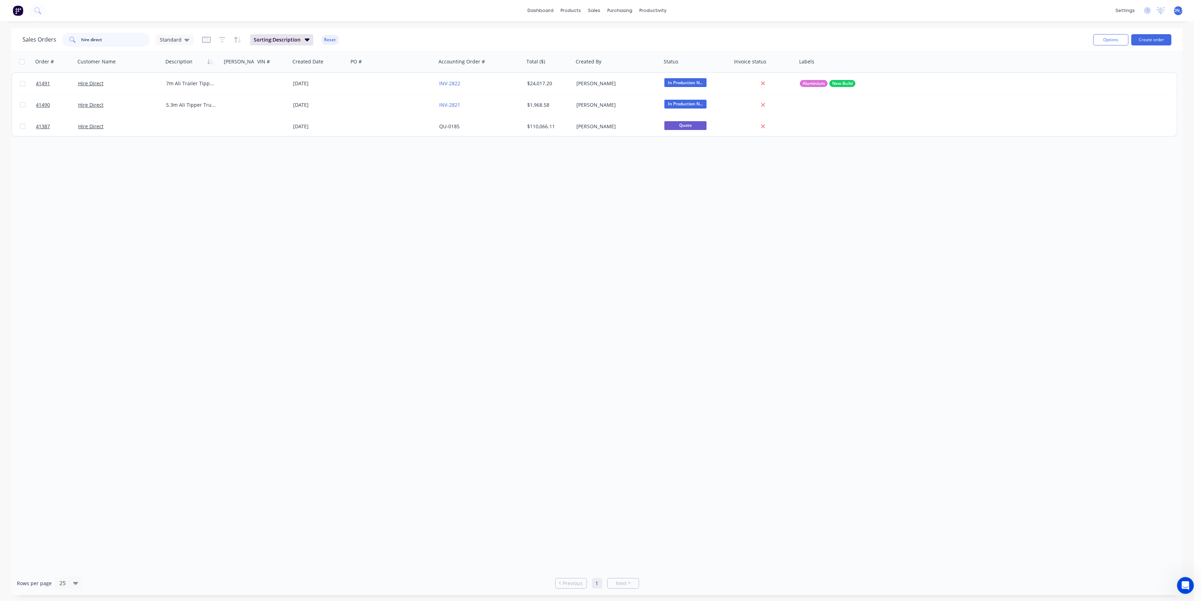
drag, startPoint x: 112, startPoint y: 38, endPoint x: 62, endPoint y: 41, distance: 49.4
click at [62, 41] on div "hire direct" at bounding box center [106, 40] width 88 height 14
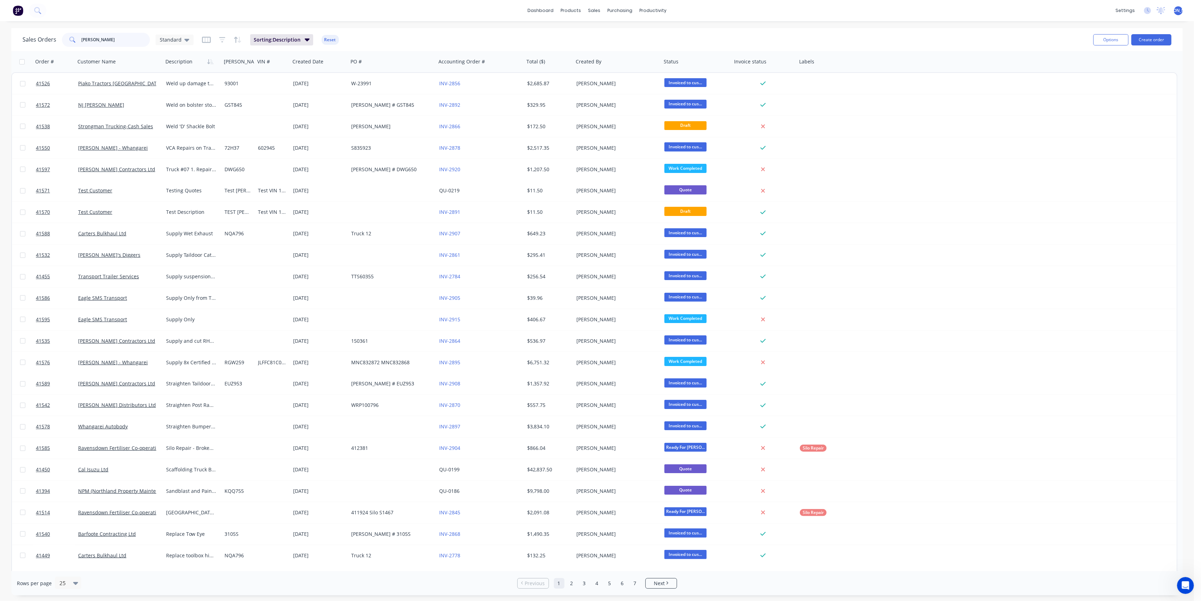
type input "[PERSON_NAME]"
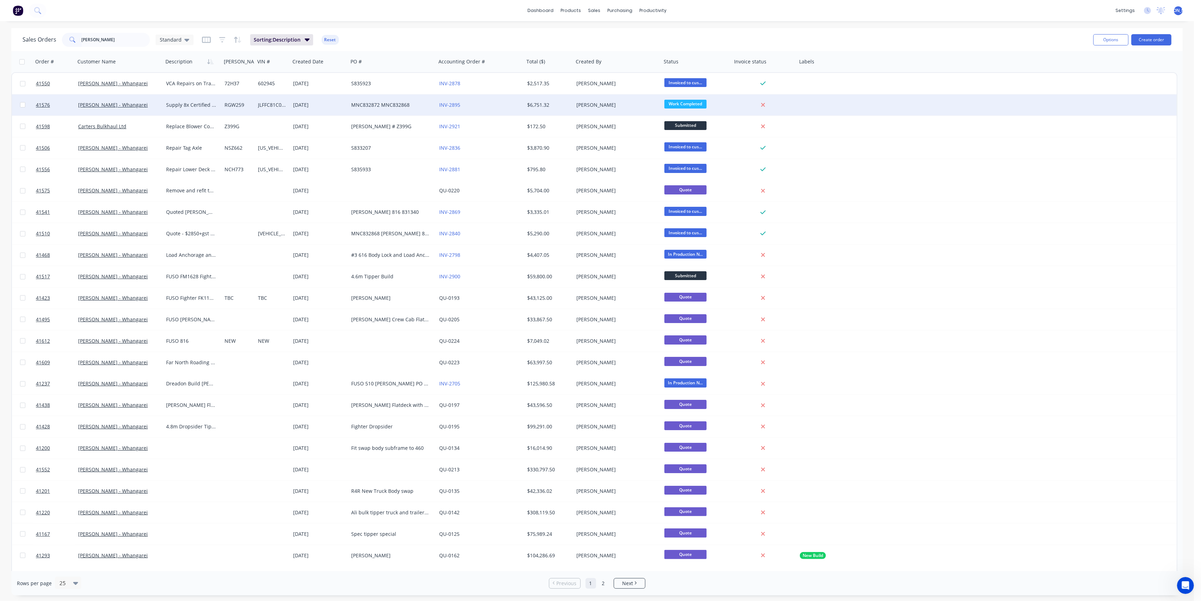
click at [151, 108] on div "[PERSON_NAME] - Whangarei" at bounding box center [117, 104] width 78 height 7
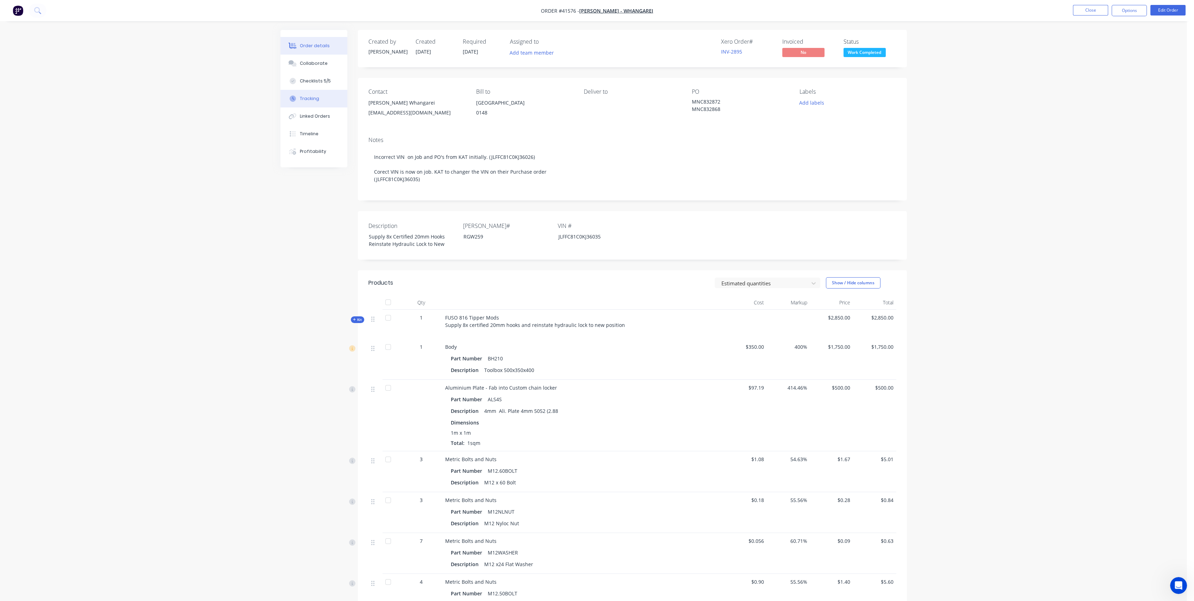
click at [301, 100] on div "Tracking" at bounding box center [309, 98] width 19 height 6
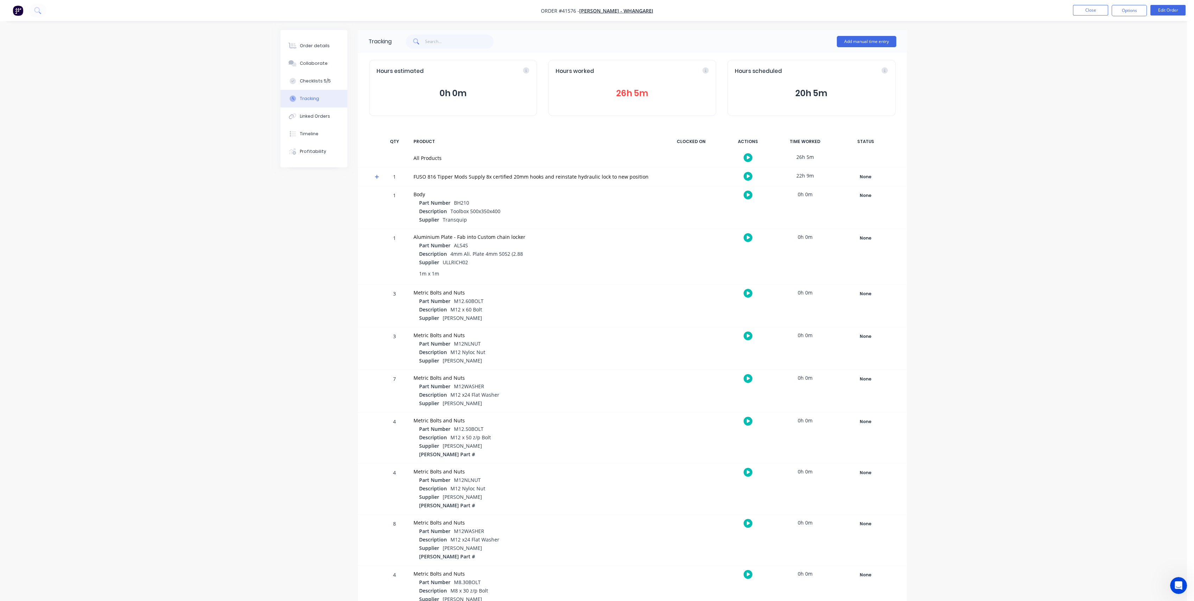
click at [748, 155] on icon "button" at bounding box center [749, 157] width 4 height 5
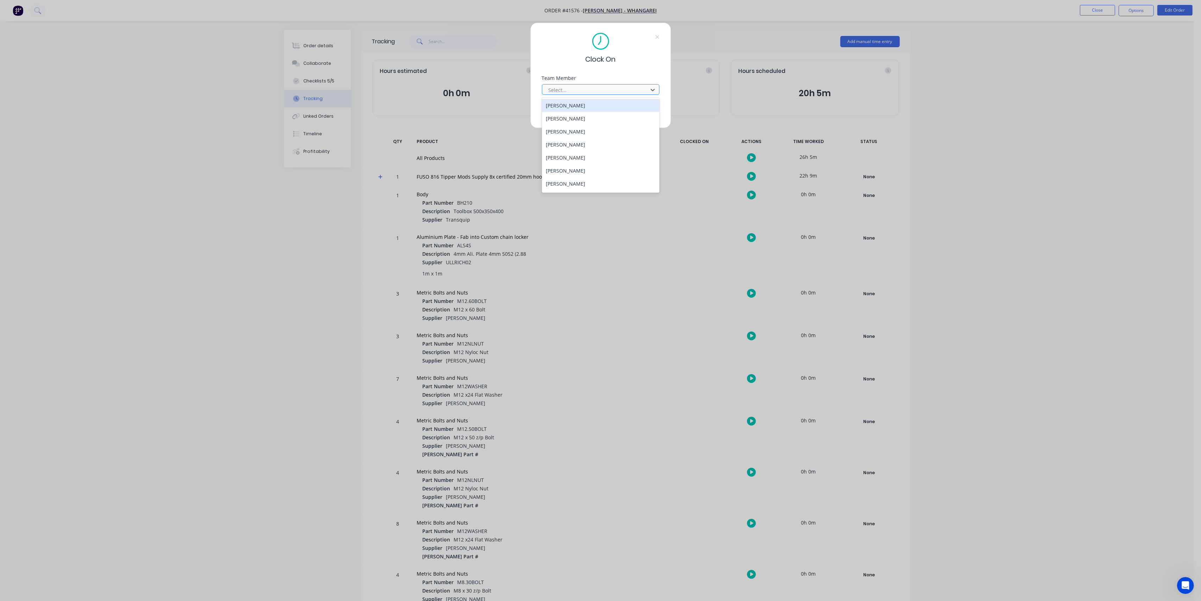
click at [619, 86] on div at bounding box center [596, 90] width 96 height 9
click at [578, 143] on div "[PERSON_NAME]" at bounding box center [601, 144] width 118 height 13
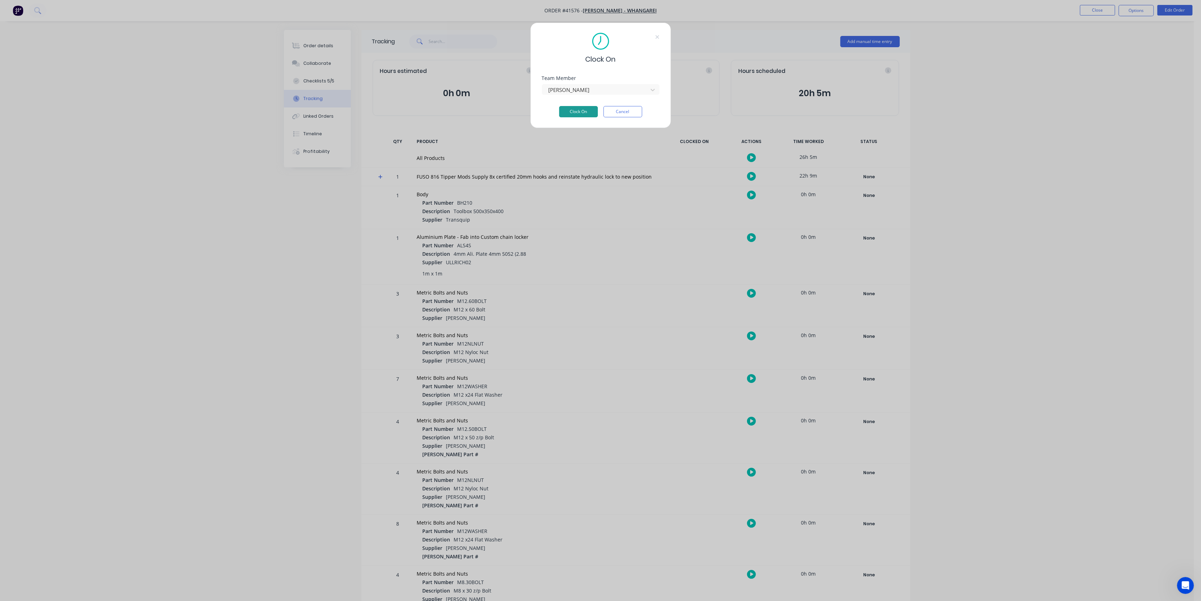
click at [571, 113] on button "Clock On" at bounding box center [578, 111] width 39 height 11
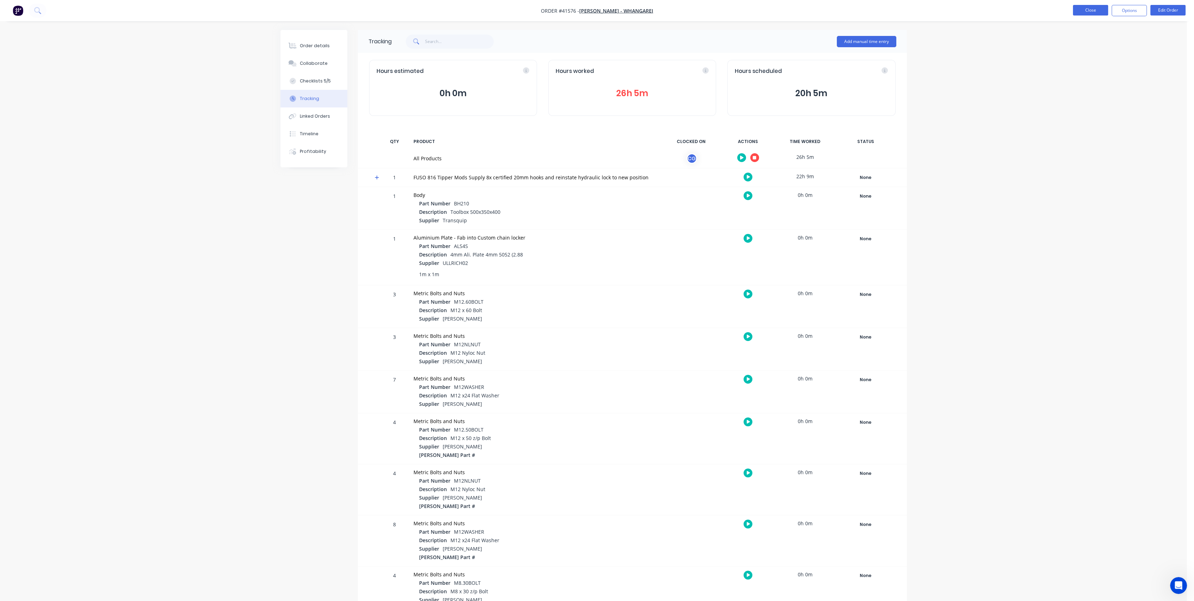
click at [1090, 11] on button "Close" at bounding box center [1090, 10] width 35 height 11
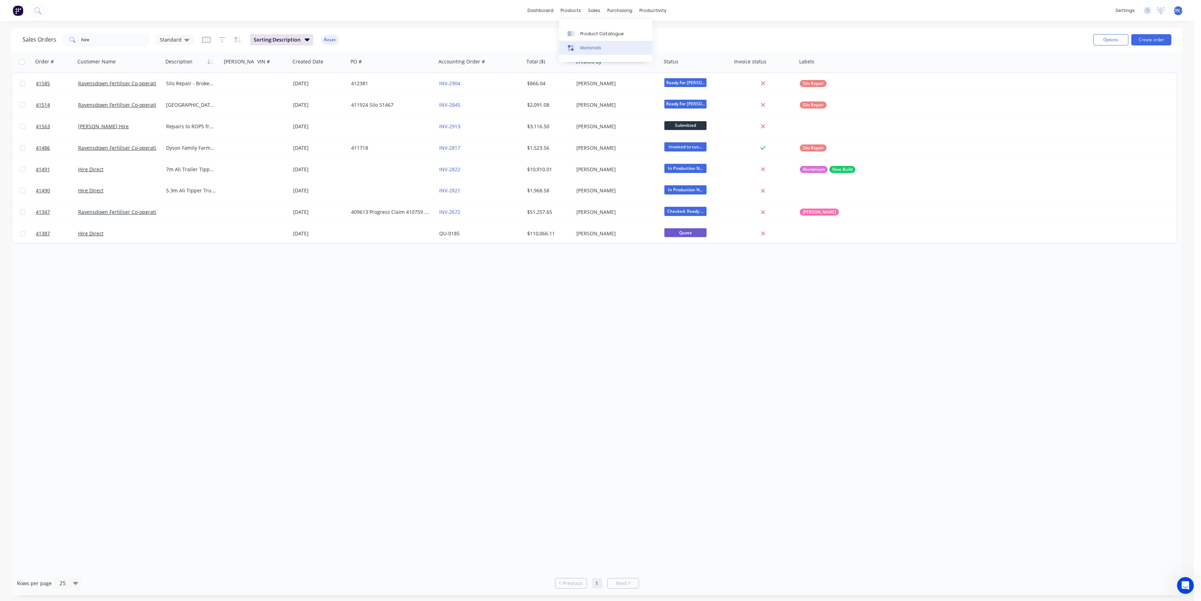
click at [591, 48] on div "Materials" at bounding box center [590, 48] width 21 height 6
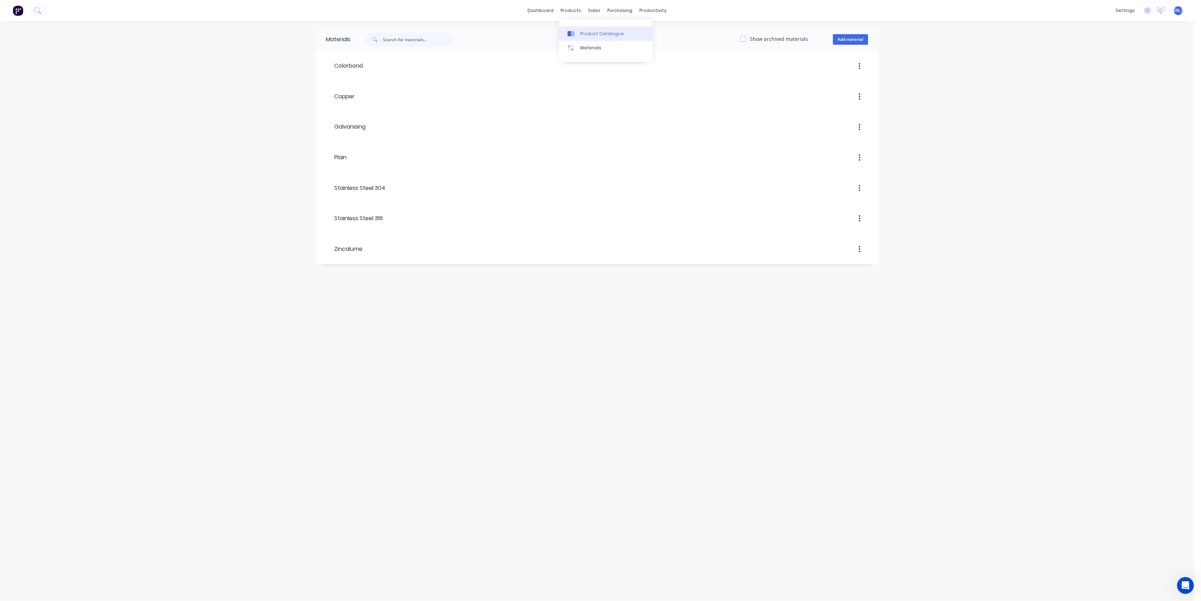
click at [590, 36] on div "Product Catalogue" at bounding box center [602, 34] width 44 height 6
click at [338, 88] on icon "button" at bounding box center [340, 86] width 4 height 5
click at [338, 112] on icon "button" at bounding box center [340, 114] width 4 height 4
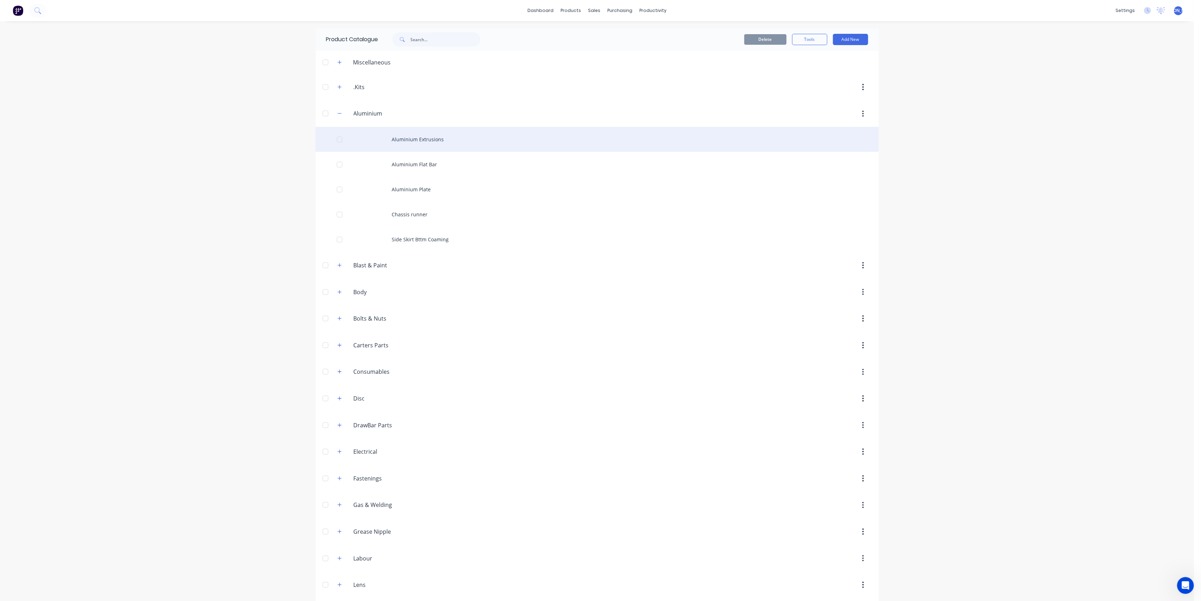
click at [335, 137] on div at bounding box center [340, 139] width 14 height 14
click at [389, 132] on div "Aluminium Extrusions" at bounding box center [597, 139] width 563 height 25
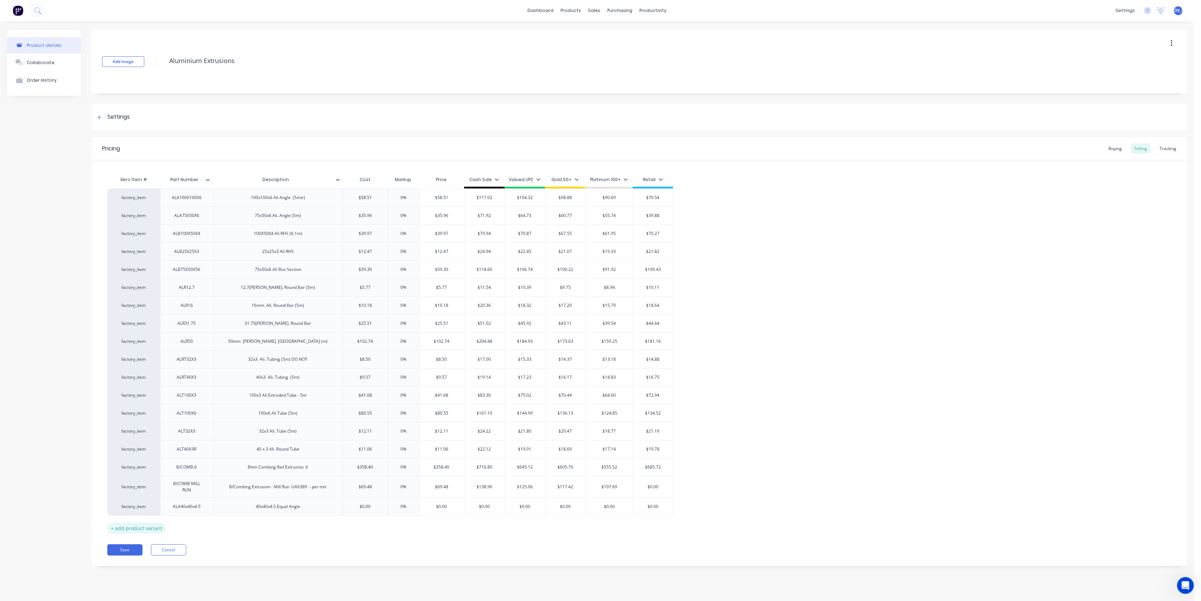
click at [142, 529] on div "+ add product variant" at bounding box center [136, 527] width 58 height 11
type textarea "x"
click at [187, 525] on div at bounding box center [186, 522] width 35 height 9
type textarea "x"
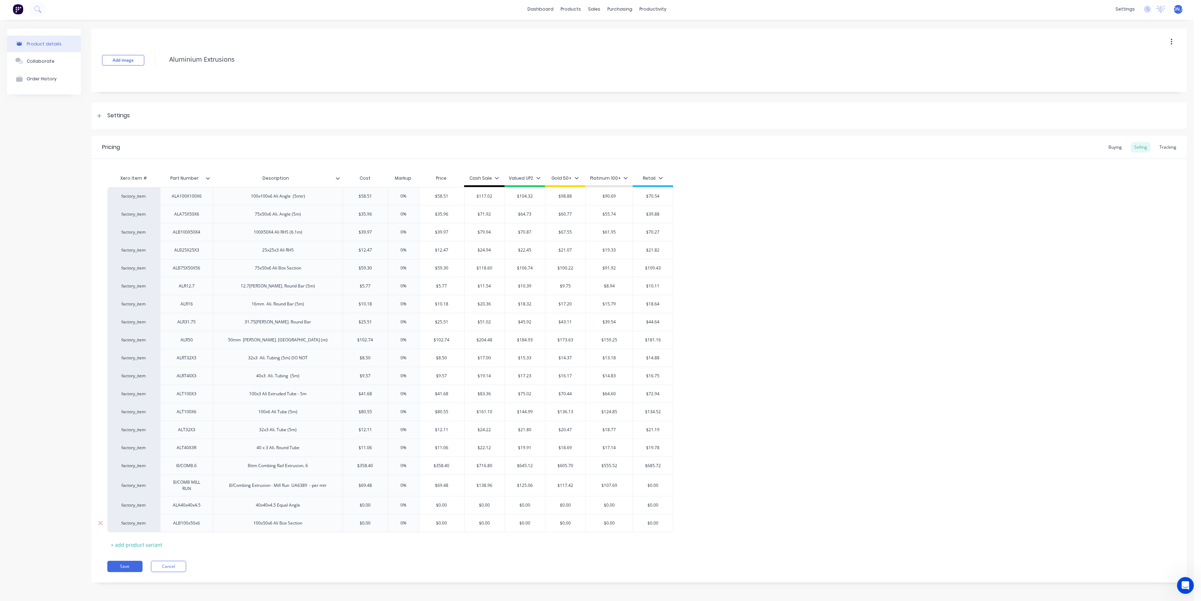
type textarea "x"
click at [370, 520] on input "$0.00" at bounding box center [365, 523] width 45 height 6
type input "$"
type textarea "x"
type input "$8"
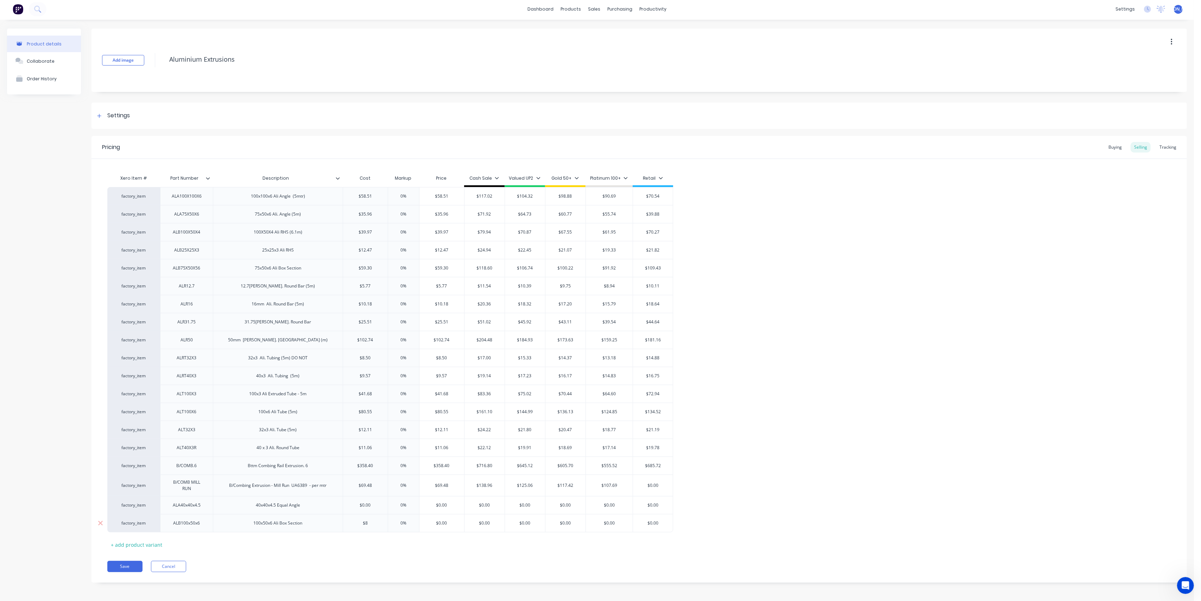
type textarea "x"
type input "$84."
type textarea "x"
type input "$84.6"
click at [502, 530] on div "$0.00" at bounding box center [485, 523] width 40 height 18
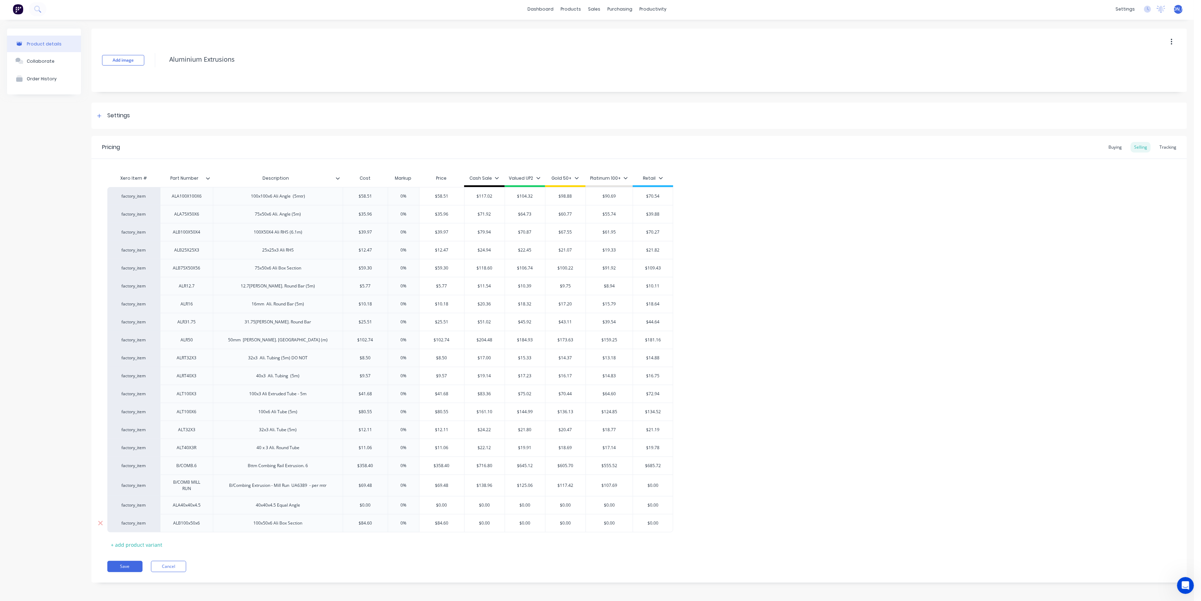
type input "$0.00"
click at [129, 565] on button "Save" at bounding box center [124, 565] width 35 height 11
type textarea "x"
